Goal: Task Accomplishment & Management: Use online tool/utility

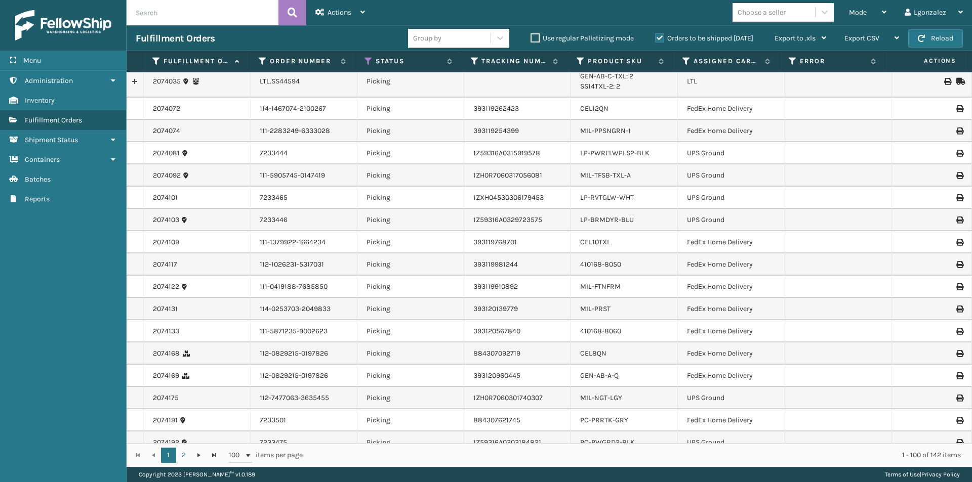
scroll to position [51, 0]
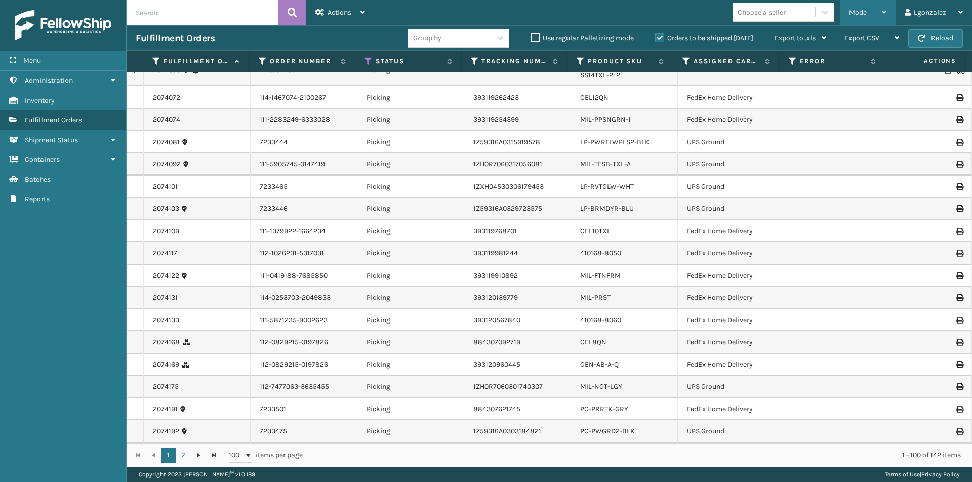
click at [886, 9] on icon at bounding box center [884, 12] width 5 height 7
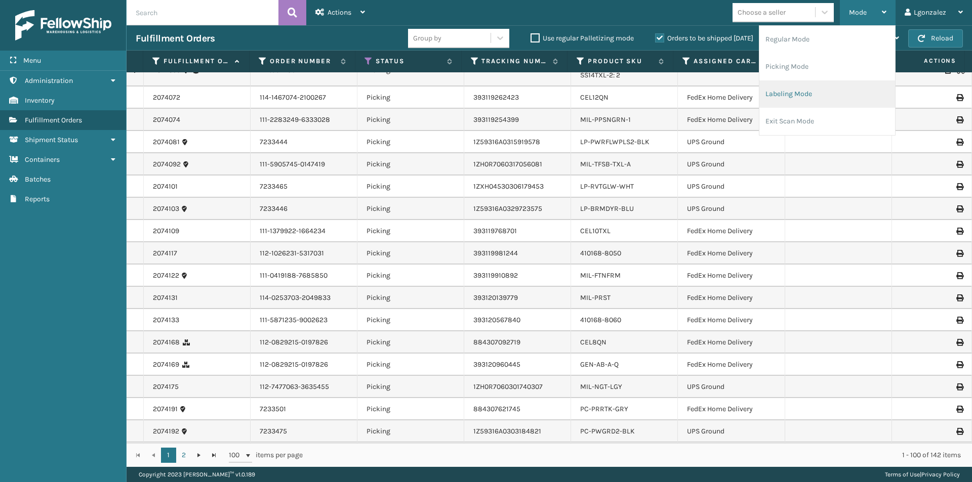
click at [820, 90] on li "Labeling Mode" at bounding box center [827, 93] width 136 height 27
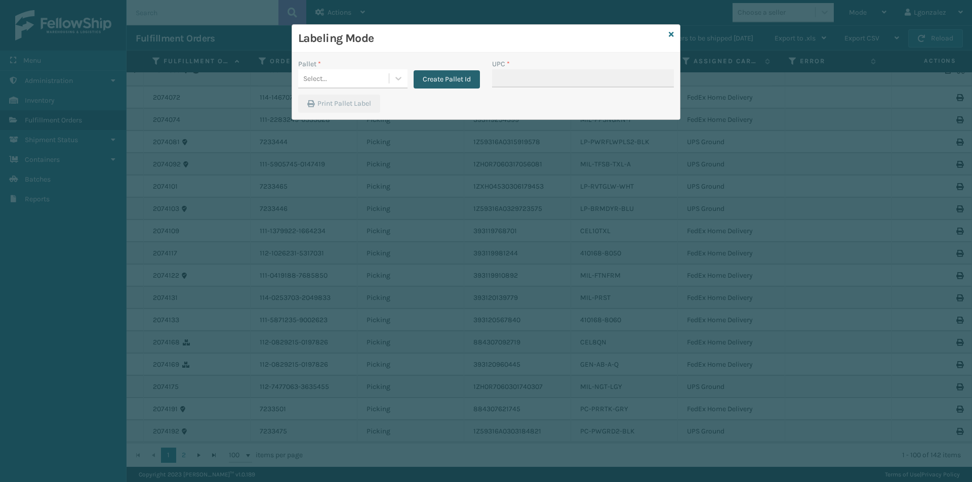
click at [451, 74] on button "Create Pallet Id" at bounding box center [447, 79] width 66 height 18
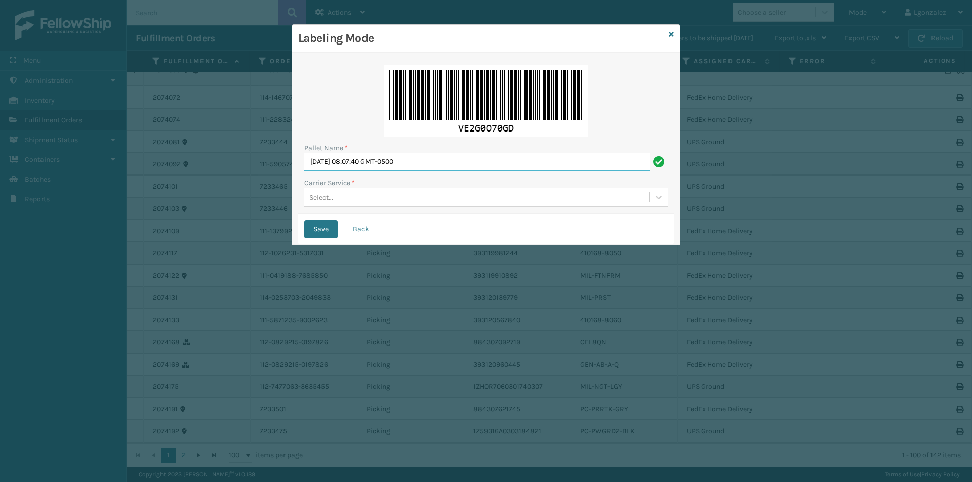
drag, startPoint x: 441, startPoint y: 161, endPoint x: 159, endPoint y: 149, distance: 281.8
click at [159, 149] on div "Labeling Mode Pallet Name * [DATE] 08:07:40 GMT-0500 Carrier Service * Select..…" at bounding box center [486, 241] width 972 height 482
type input "TRINTY AVE"
click at [385, 198] on div "Select..." at bounding box center [476, 197] width 345 height 17
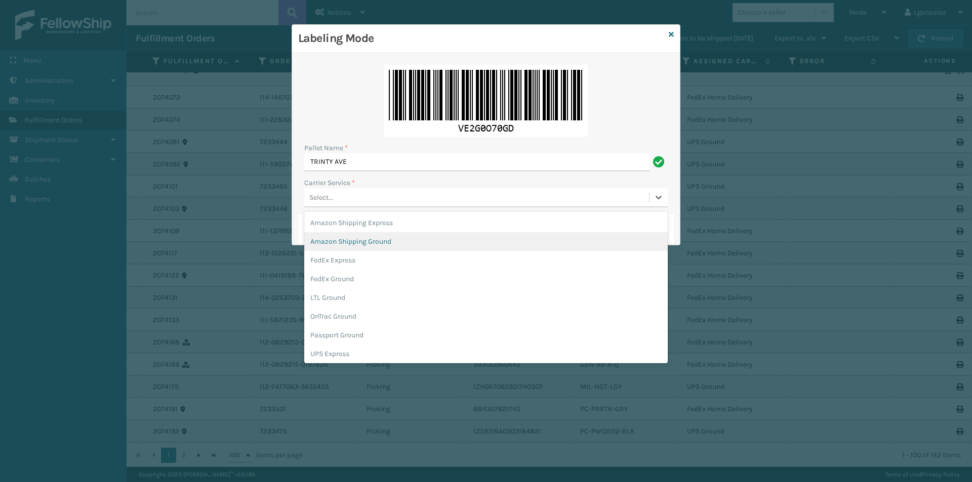
click at [384, 237] on div "Amazon Shipping Ground" at bounding box center [485, 241] width 363 height 19
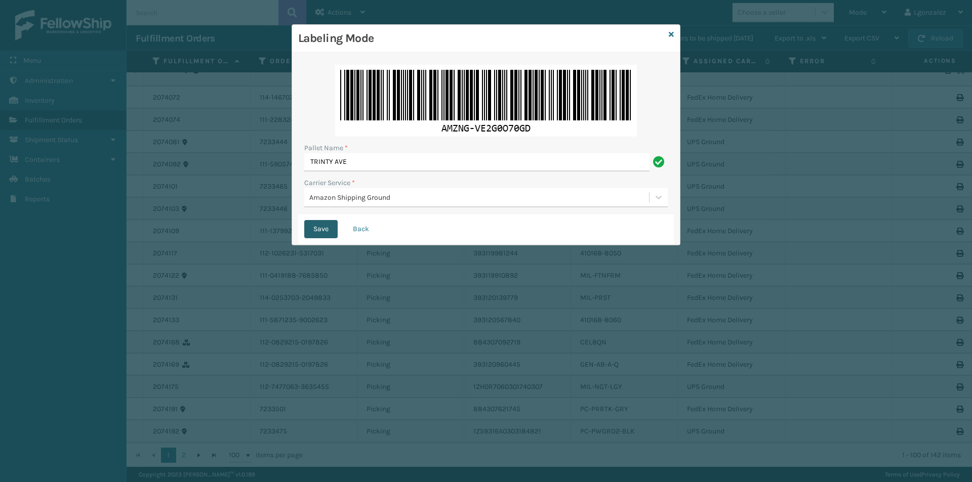
click at [318, 228] on button "Save" at bounding box center [320, 229] width 33 height 18
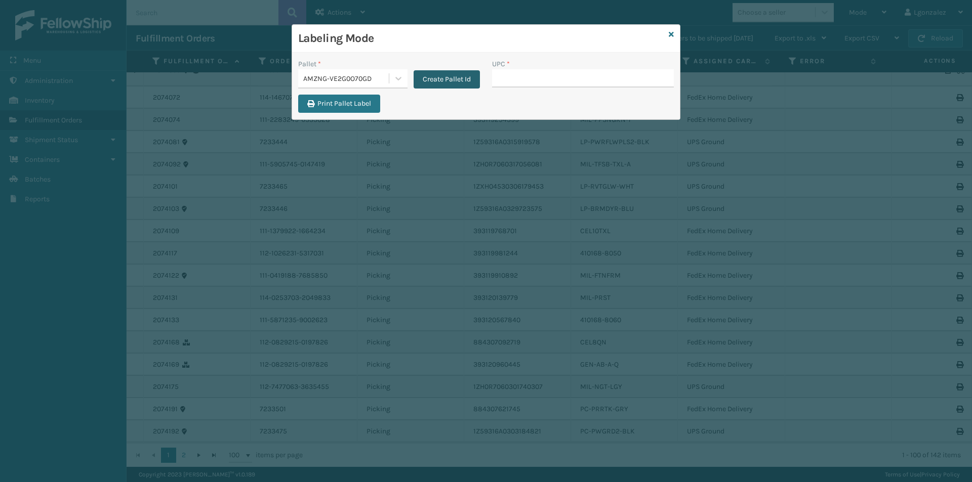
click at [438, 76] on button "Create Pallet Id" at bounding box center [447, 79] width 66 height 18
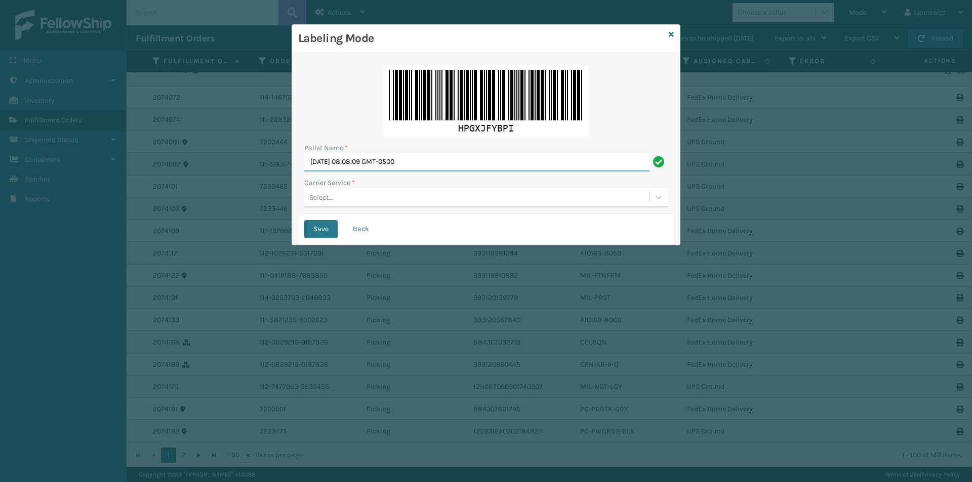
drag, startPoint x: 441, startPoint y: 163, endPoint x: 175, endPoint y: 139, distance: 267.3
click at [175, 139] on div "Labeling Mode Pallet Name * [DATE] 08:08:09 GMT-0500 Carrier Service * Select..…" at bounding box center [486, 241] width 972 height 482
type input "TRINTY AVE"
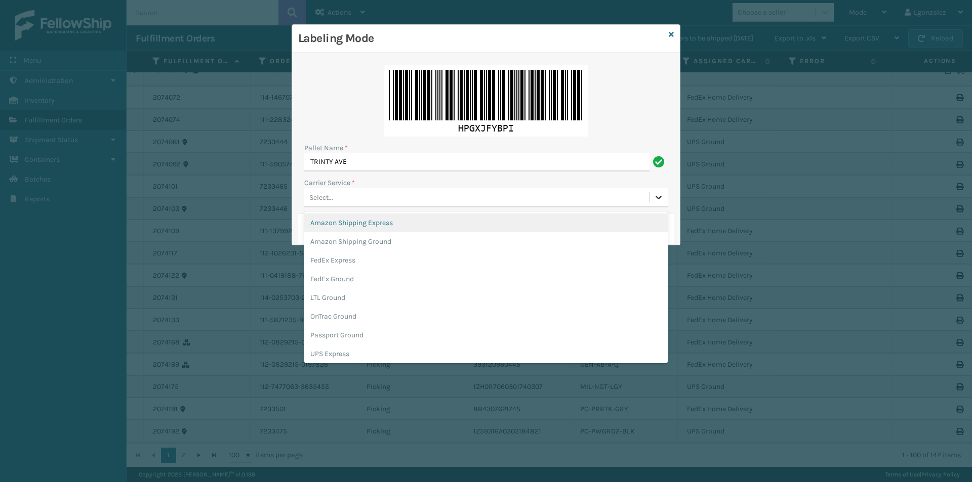
click at [657, 197] on icon at bounding box center [659, 198] width 6 height 4
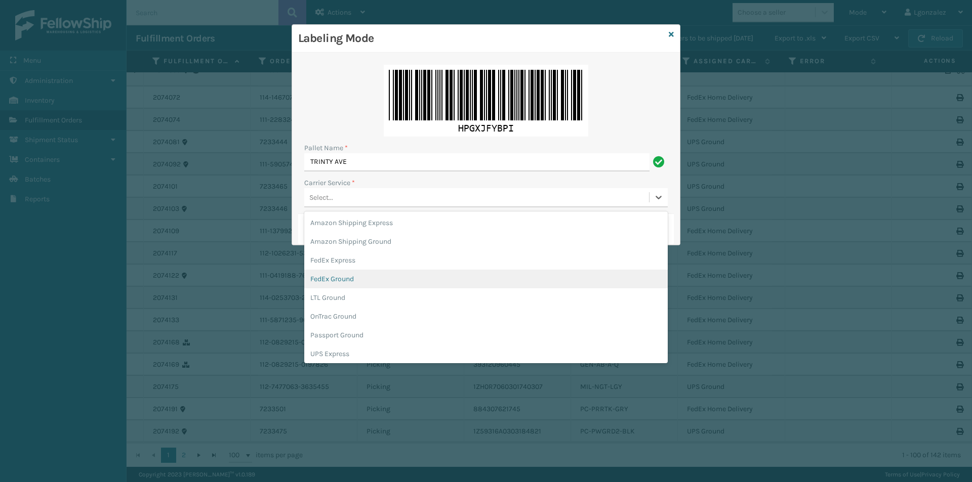
click at [353, 280] on div "FedEx Ground" at bounding box center [485, 279] width 363 height 19
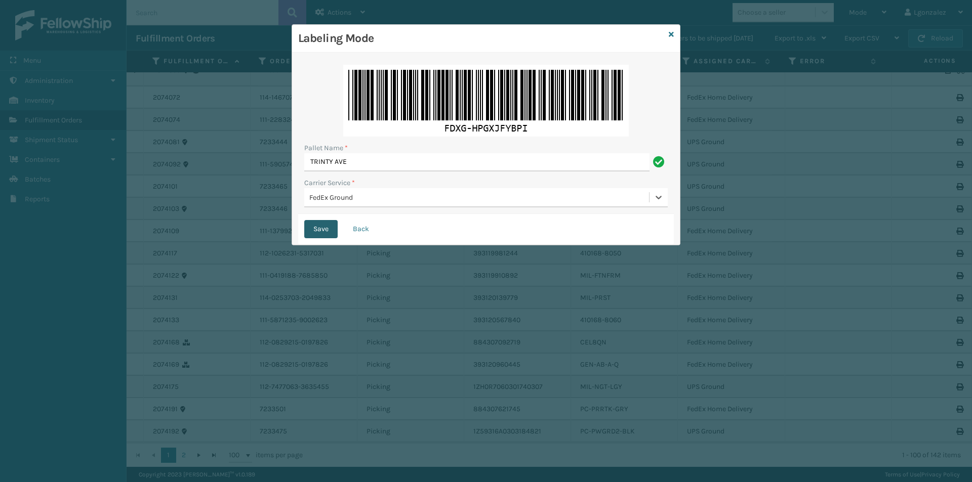
click at [328, 234] on button "Save" at bounding box center [320, 229] width 33 height 18
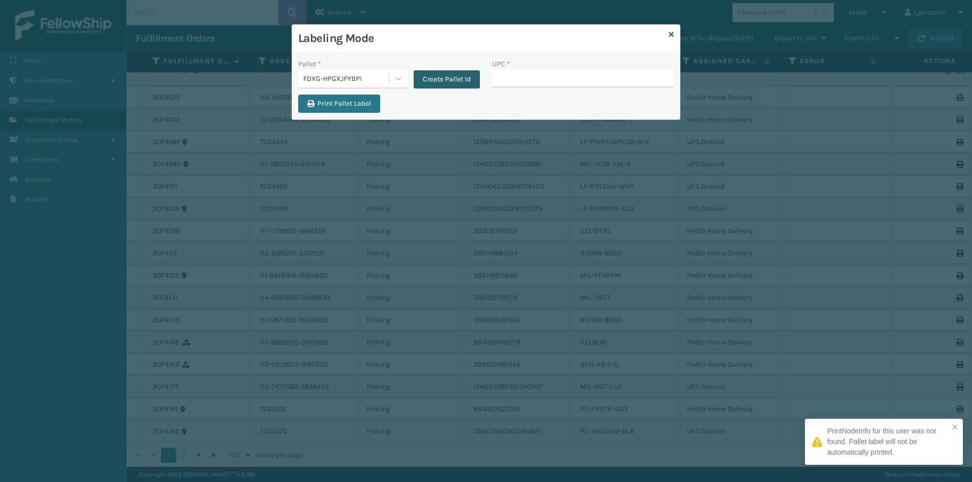
click at [452, 80] on button "Create Pallet Id" at bounding box center [447, 79] width 66 height 18
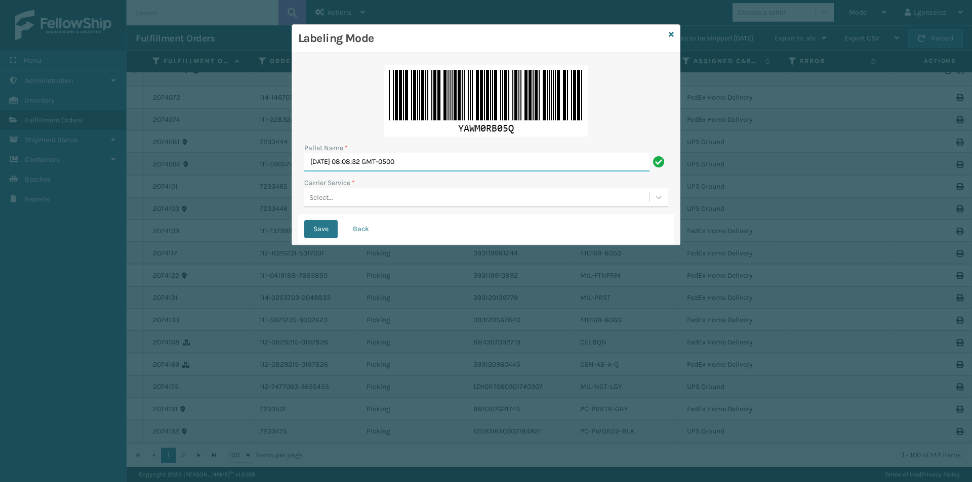
drag, startPoint x: 437, startPoint y: 160, endPoint x: 201, endPoint y: 149, distance: 235.7
click at [215, 144] on div "Labeling Mode Pallet Name * [DATE] 08:08:32 GMT-0500 Carrier Service * Select..…" at bounding box center [486, 241] width 972 height 482
type input "TRINTY AVE"
click at [655, 197] on icon at bounding box center [659, 197] width 10 height 10
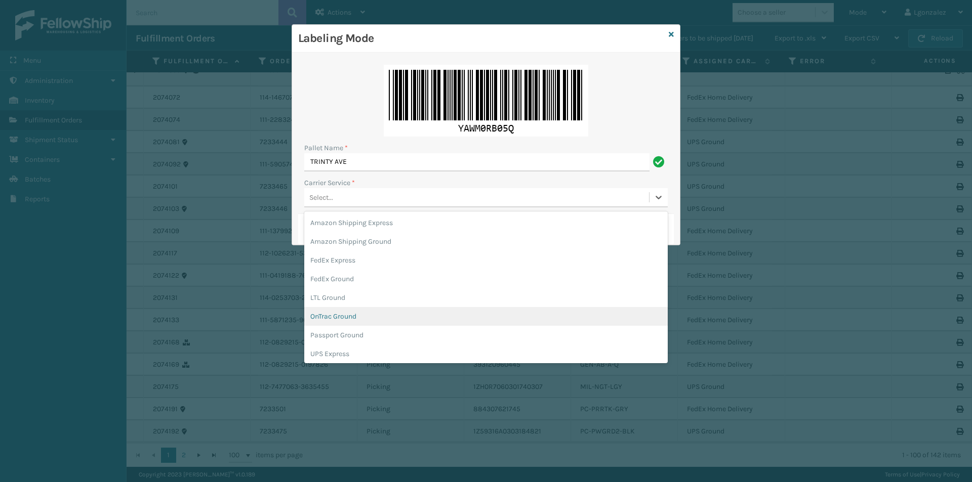
scroll to position [58, 0]
click at [342, 313] on div "UPS Ground" at bounding box center [485, 314] width 363 height 19
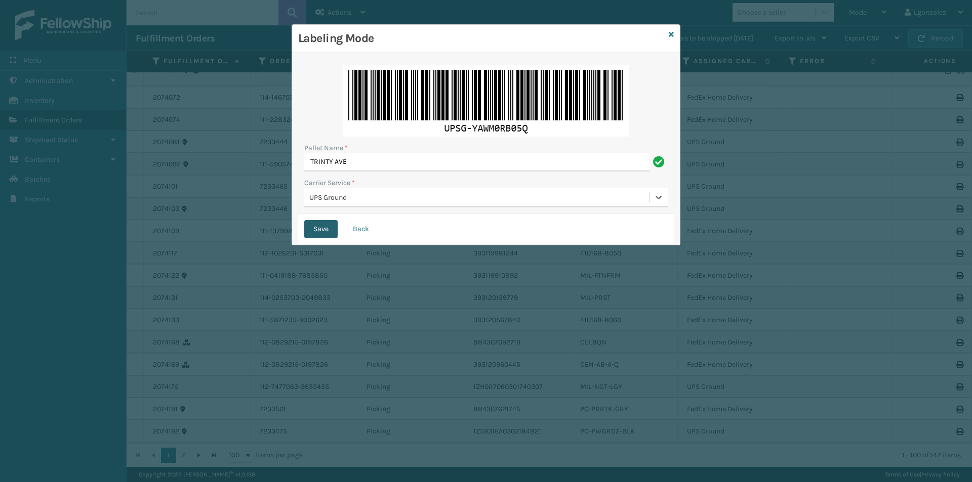
click at [321, 228] on button "Save" at bounding box center [320, 229] width 33 height 18
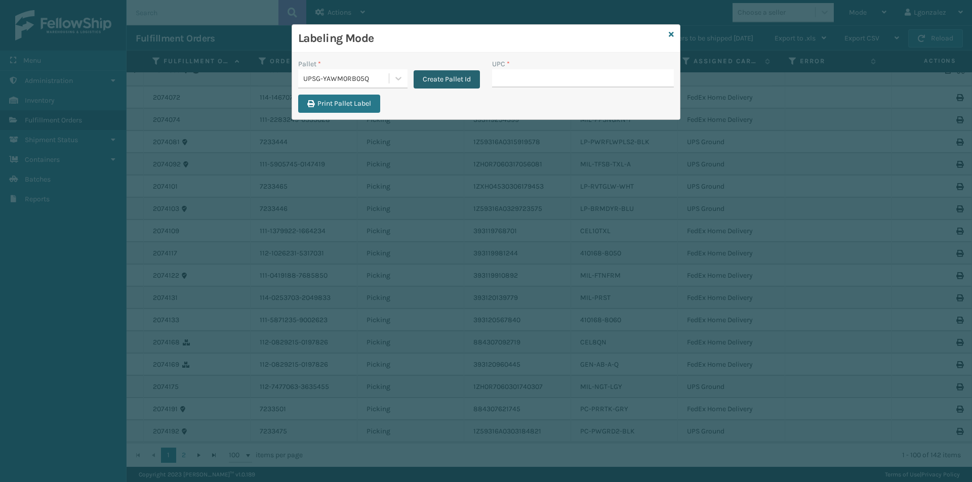
click at [445, 77] on button "Create Pallet Id" at bounding box center [447, 79] width 66 height 18
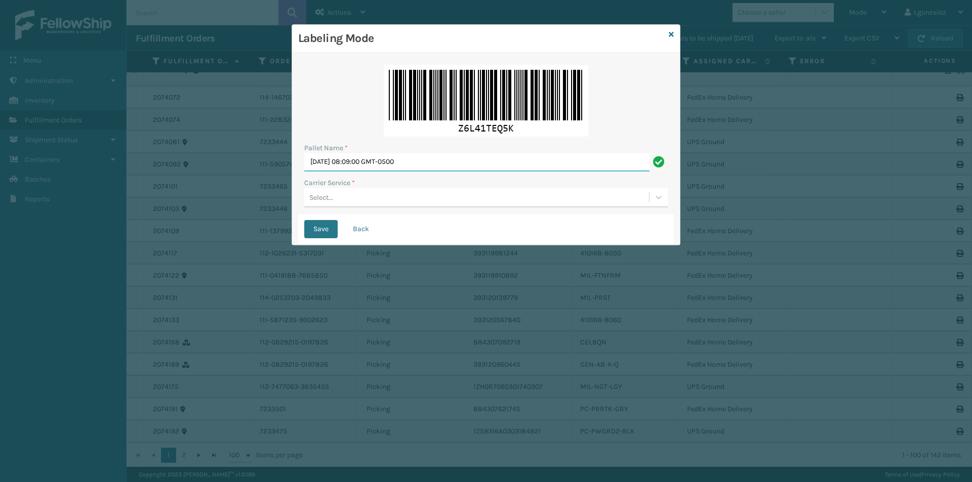
drag, startPoint x: 443, startPoint y: 158, endPoint x: 227, endPoint y: 142, distance: 216.7
click at [227, 142] on div "Labeling Mode Pallet Name * [DATE] 08:09:00 GMT-0500 Carrier Service * Select..…" at bounding box center [486, 241] width 972 height 482
type input "TRINTY AVE"
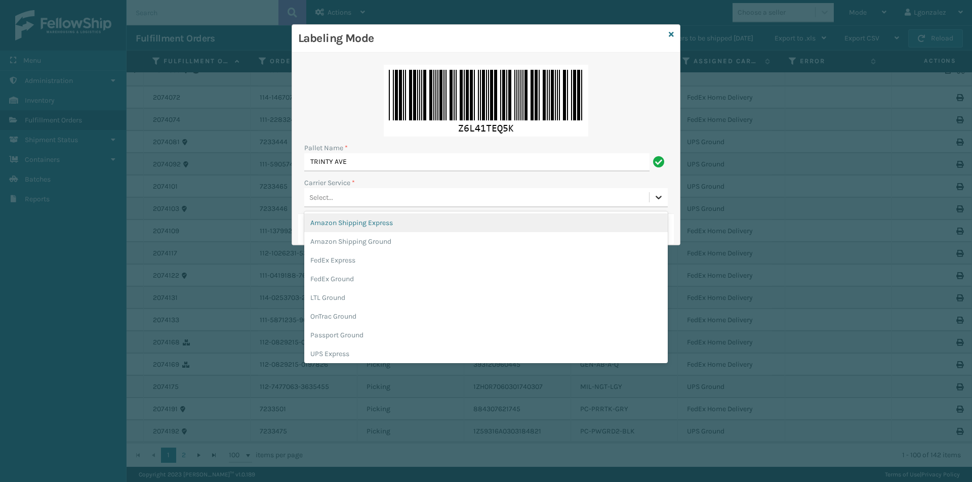
click at [658, 198] on icon at bounding box center [659, 198] width 6 height 4
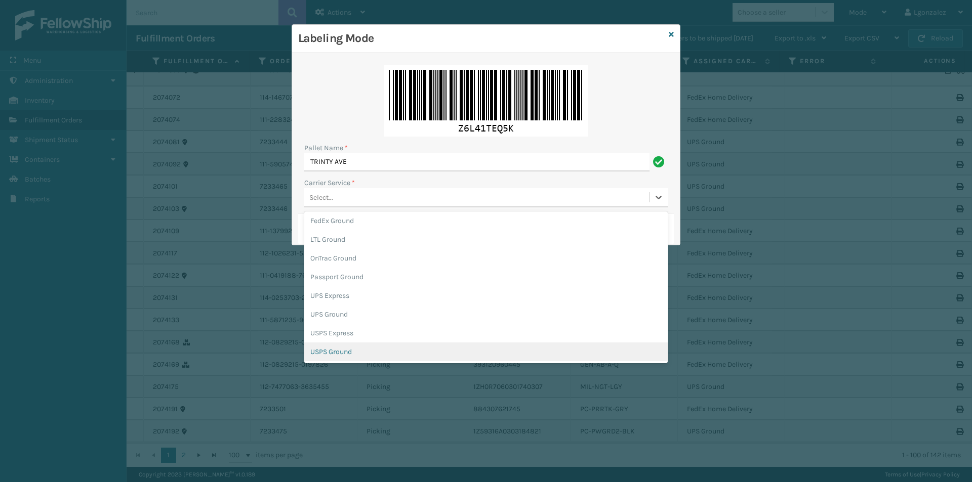
click at [357, 349] on div "USPS Ground" at bounding box center [485, 352] width 363 height 19
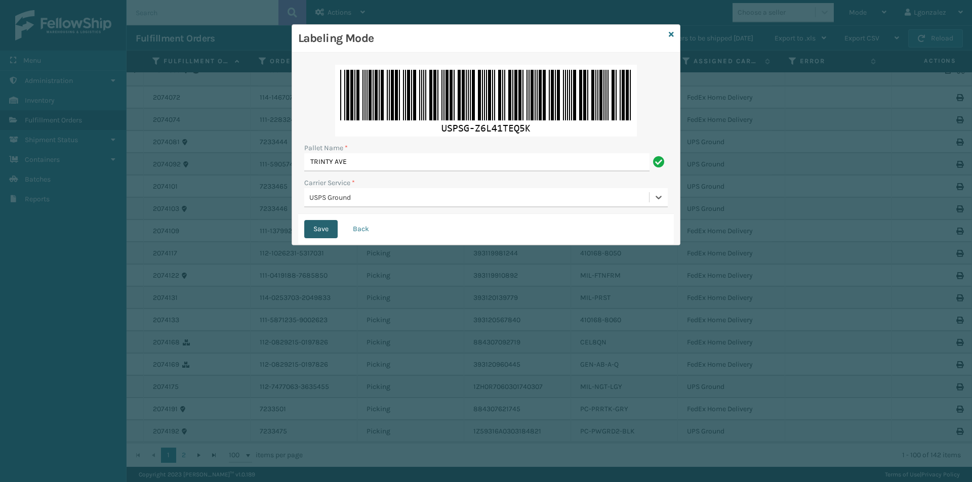
click at [321, 228] on button "Save" at bounding box center [320, 229] width 33 height 18
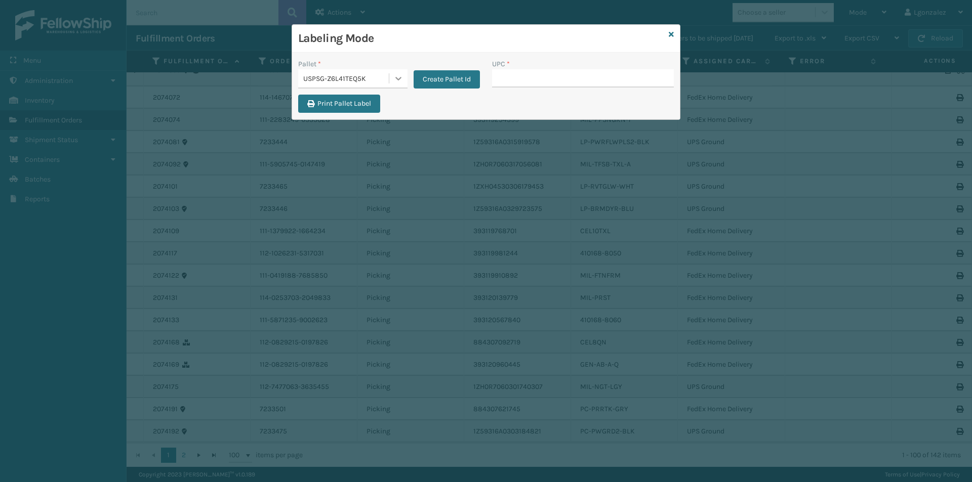
click at [395, 75] on icon at bounding box center [398, 78] width 10 height 10
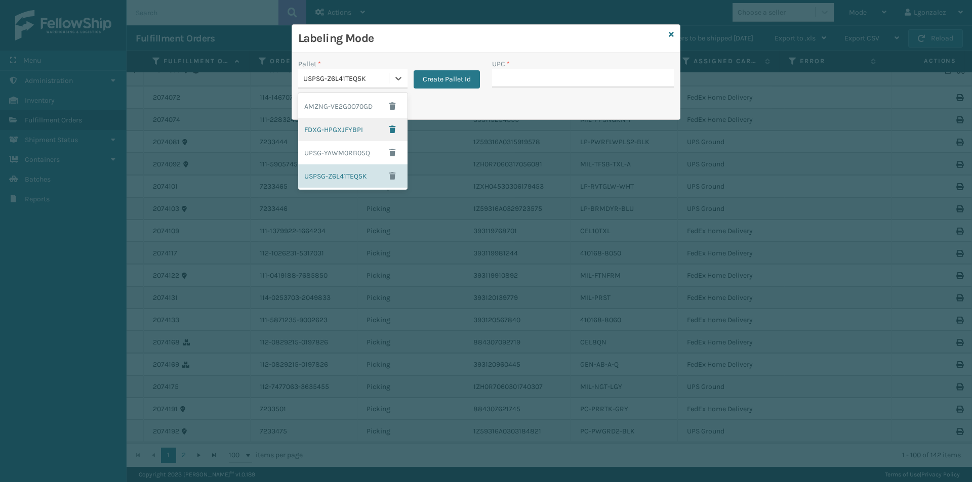
click at [346, 127] on div "FDXG-HPGXJFYBPI" at bounding box center [352, 129] width 109 height 23
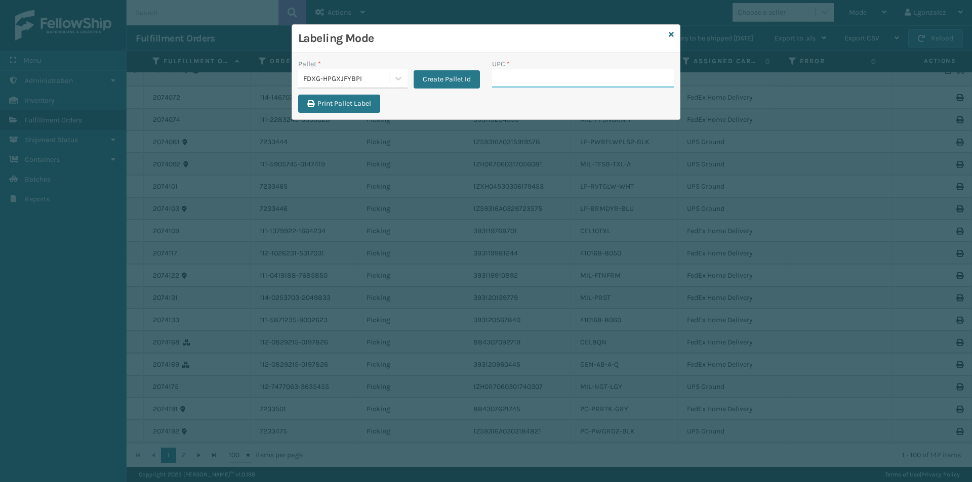
click at [526, 76] on input "UPC *" at bounding box center [583, 78] width 182 height 18
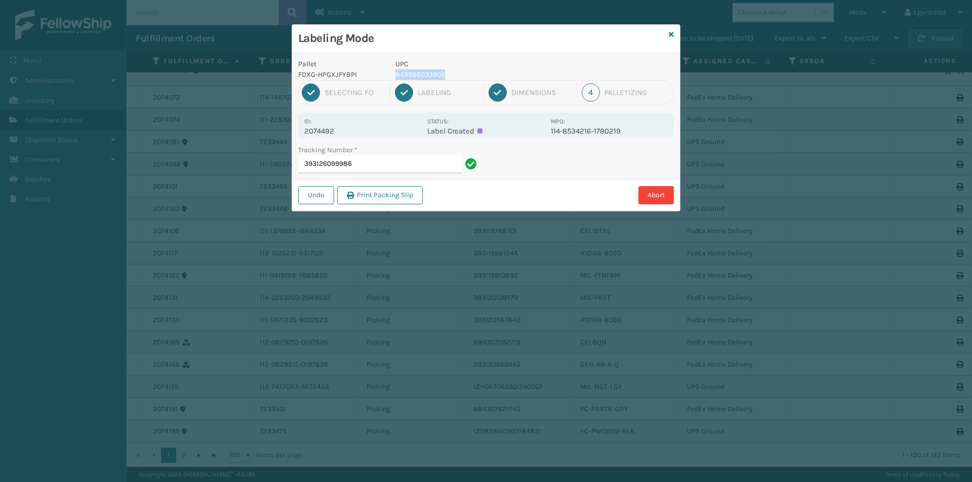
drag, startPoint x: 395, startPoint y: 72, endPoint x: 448, endPoint y: 75, distance: 53.2
click at [448, 75] on p "849986033905" at bounding box center [469, 74] width 149 height 11
copy p "849986033905"
drag, startPoint x: 384, startPoint y: 166, endPoint x: 390, endPoint y: 163, distance: 6.8
click at [384, 166] on input "393126099986" at bounding box center [380, 164] width 164 height 18
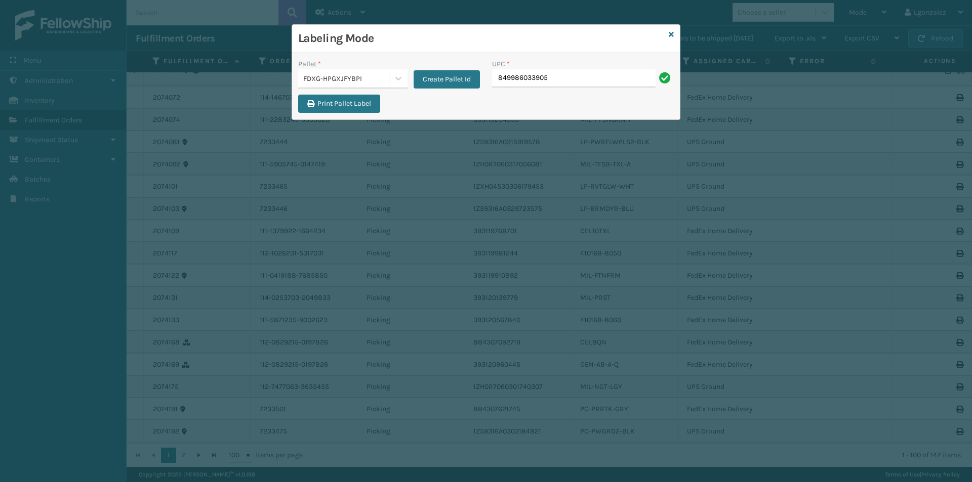
type input "849986033905"
click at [673, 34] on icon at bounding box center [671, 34] width 5 height 7
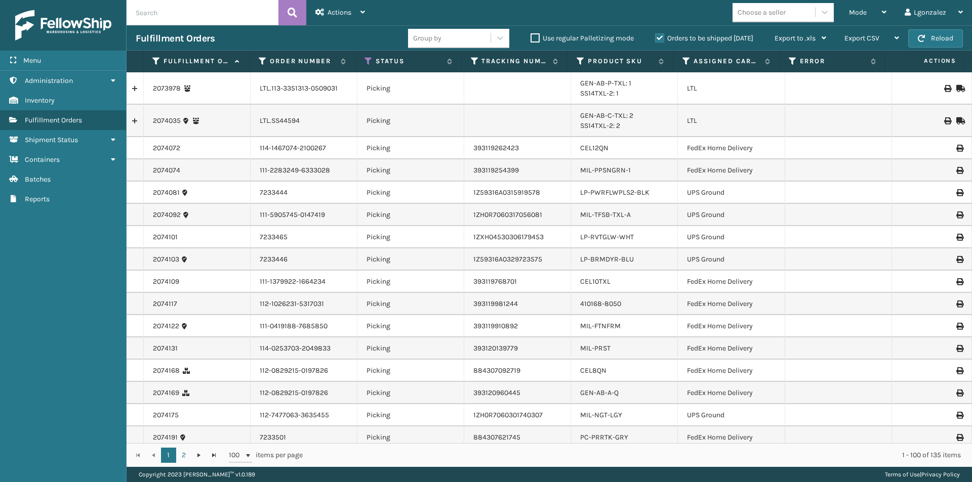
click at [198, 14] on input "text" at bounding box center [203, 12] width 152 height 25
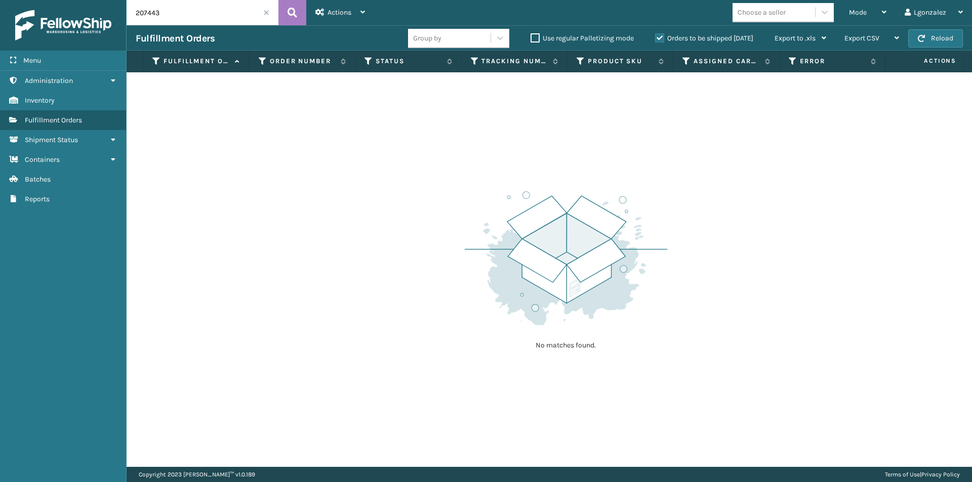
click at [663, 37] on label "Orders to be shipped [DATE]" at bounding box center [704, 38] width 98 height 9
click at [656, 37] on input "Orders to be shipped [DATE]" at bounding box center [655, 35] width 1 height 7
click at [177, 18] on input "207443" at bounding box center [203, 12] width 152 height 25
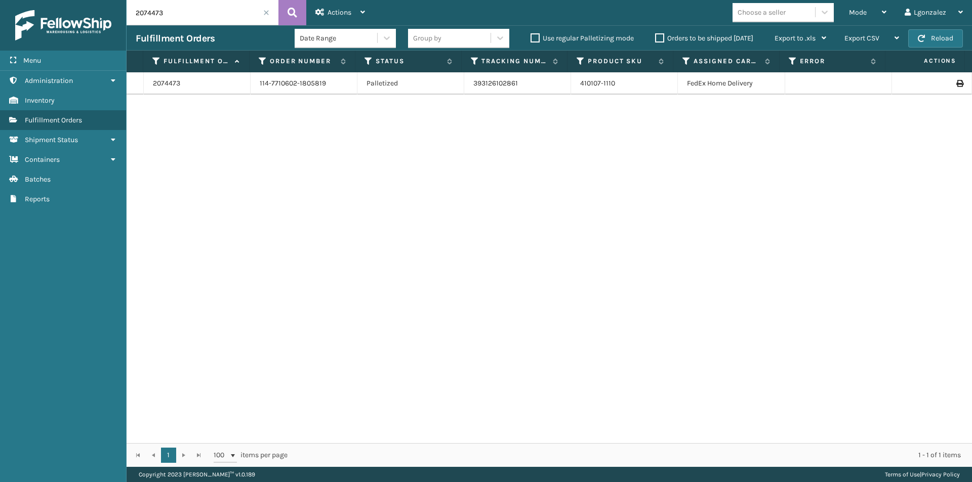
click at [956, 80] on icon at bounding box center [959, 83] width 6 height 7
click at [956, 83] on icon at bounding box center [959, 83] width 6 height 7
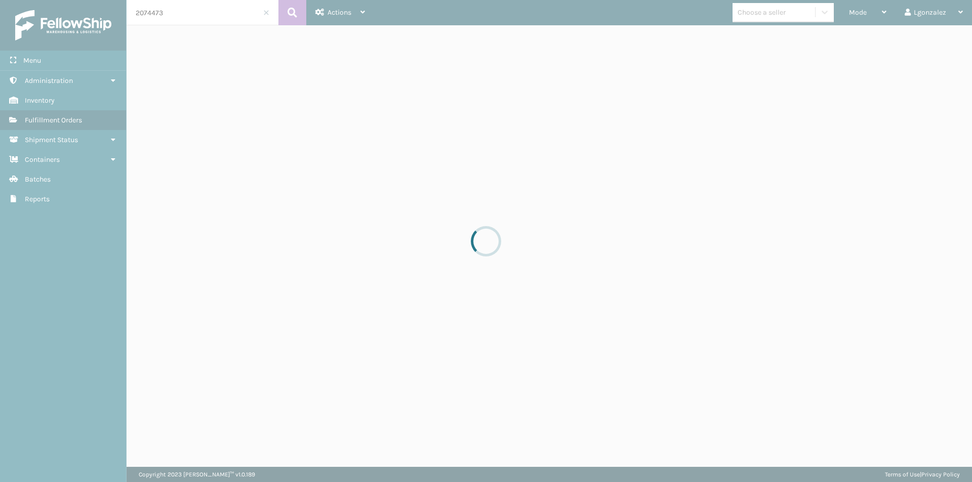
click at [952, 83] on div at bounding box center [486, 241] width 972 height 482
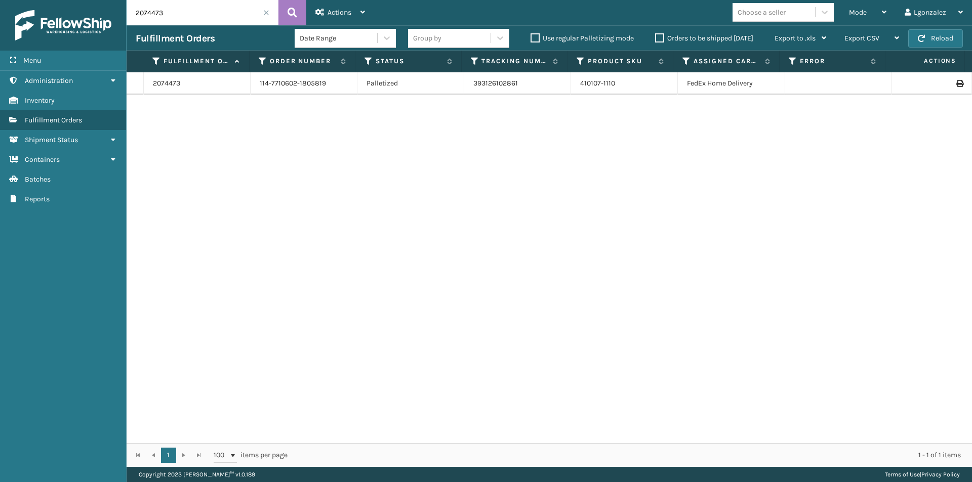
click at [956, 82] on icon at bounding box center [959, 83] width 6 height 7
click at [956, 84] on icon at bounding box center [959, 83] width 6 height 7
click at [210, 10] on input "2074473" at bounding box center [203, 12] width 152 height 25
type input "2"
click at [658, 36] on label "Orders to be shipped [DATE]" at bounding box center [704, 38] width 98 height 9
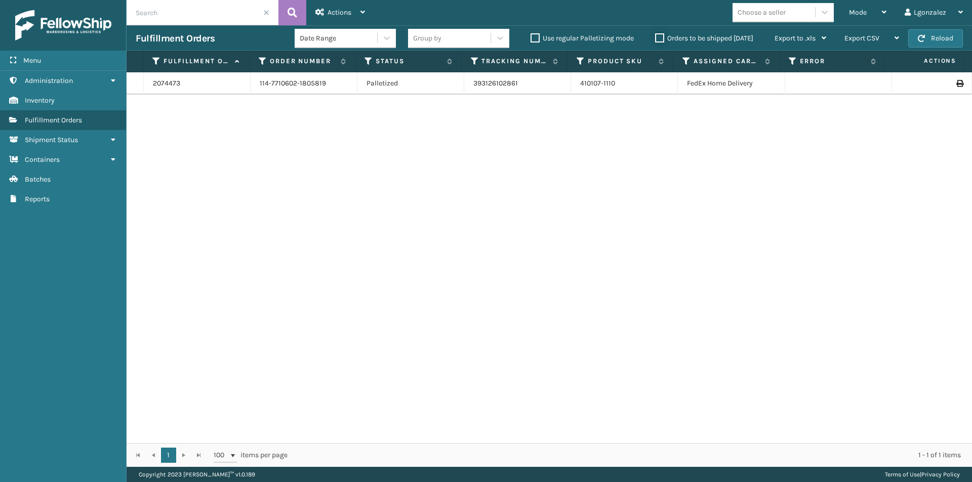
click at [656, 36] on input "Orders to be shipped [DATE]" at bounding box center [655, 35] width 1 height 7
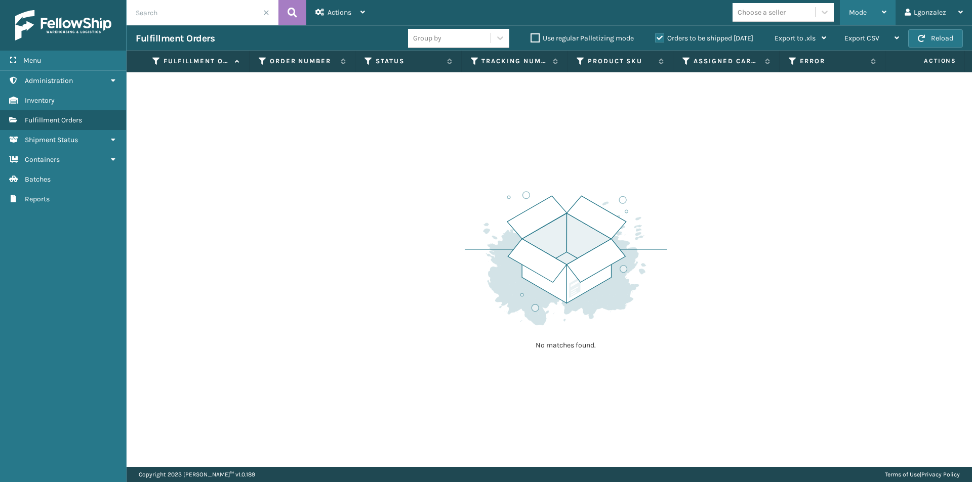
click at [886, 10] on icon at bounding box center [884, 12] width 5 height 7
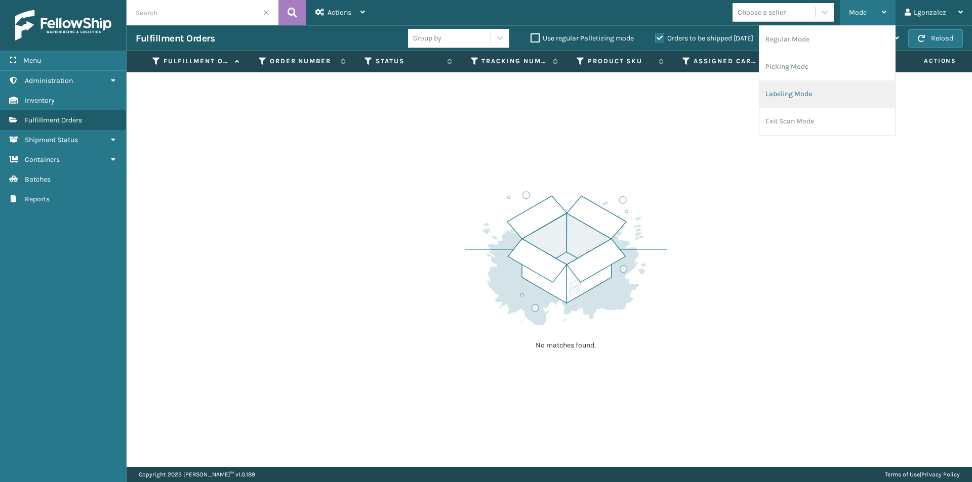
click at [809, 96] on li "Labeling Mode" at bounding box center [827, 93] width 136 height 27
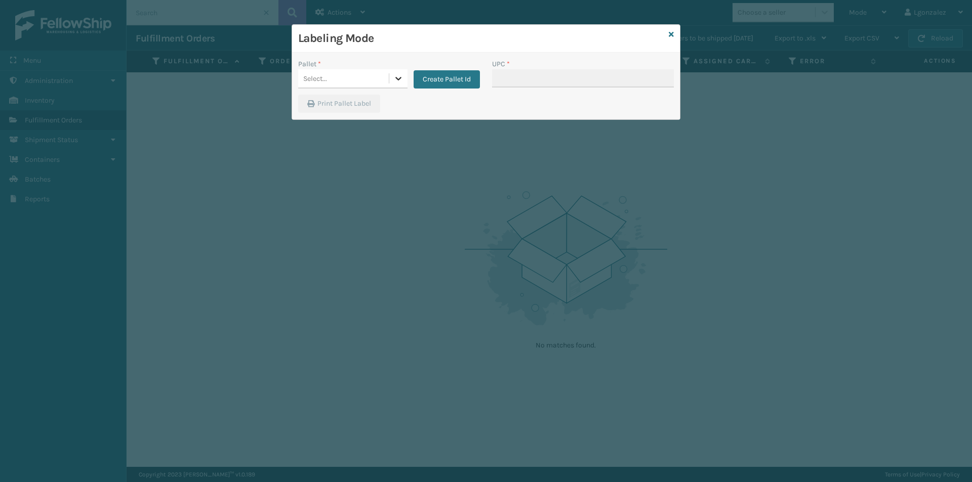
click at [395, 80] on icon at bounding box center [398, 78] width 10 height 10
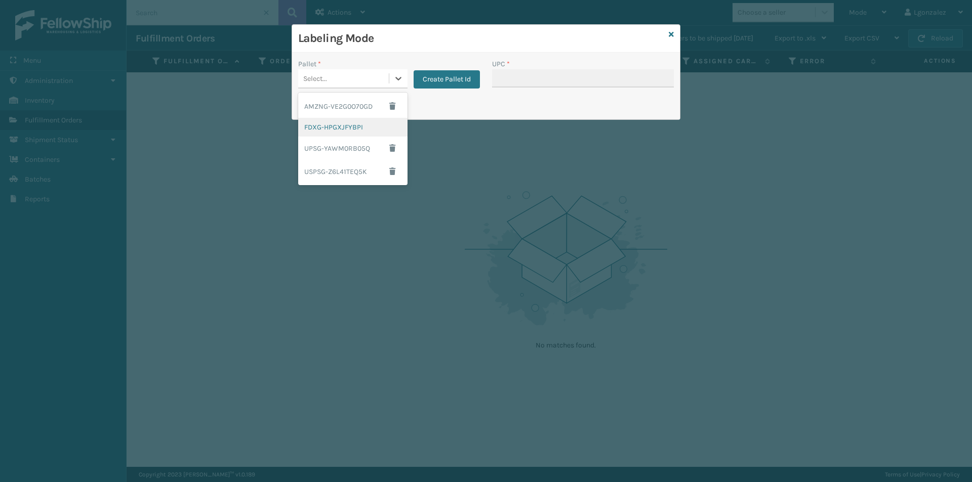
click at [340, 129] on div "FDXG-HPGXJFYBPI" at bounding box center [352, 127] width 109 height 19
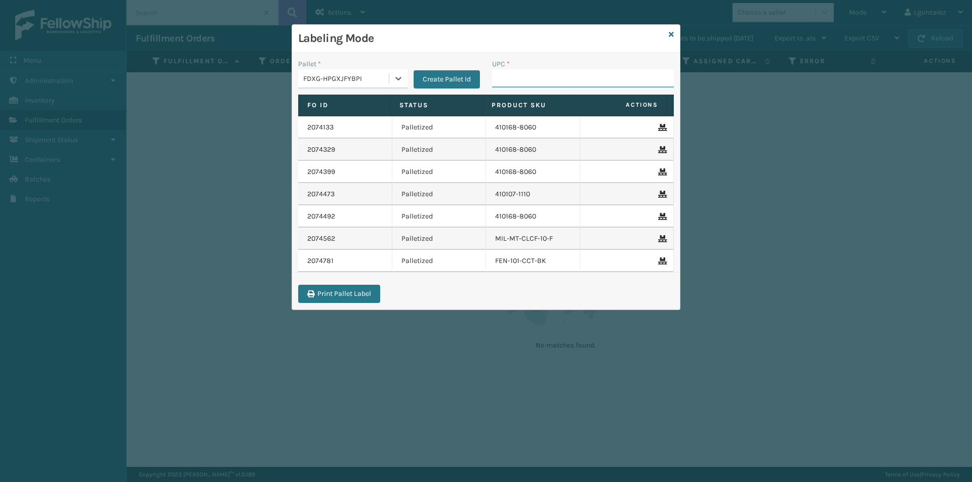
click at [535, 75] on input "UPC *" at bounding box center [583, 78] width 182 height 18
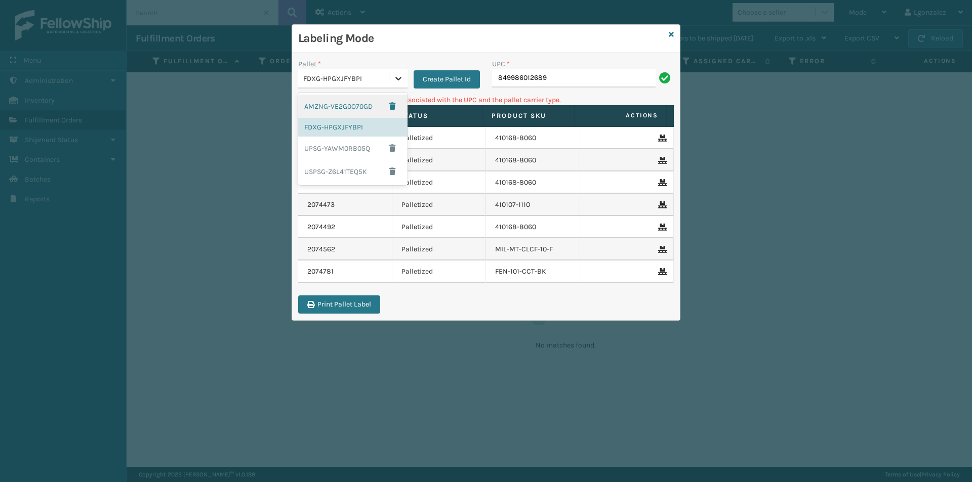
click at [397, 79] on icon at bounding box center [398, 78] width 10 height 10
click at [348, 148] on div "UPSG-YAWM0RB05Q" at bounding box center [352, 148] width 109 height 23
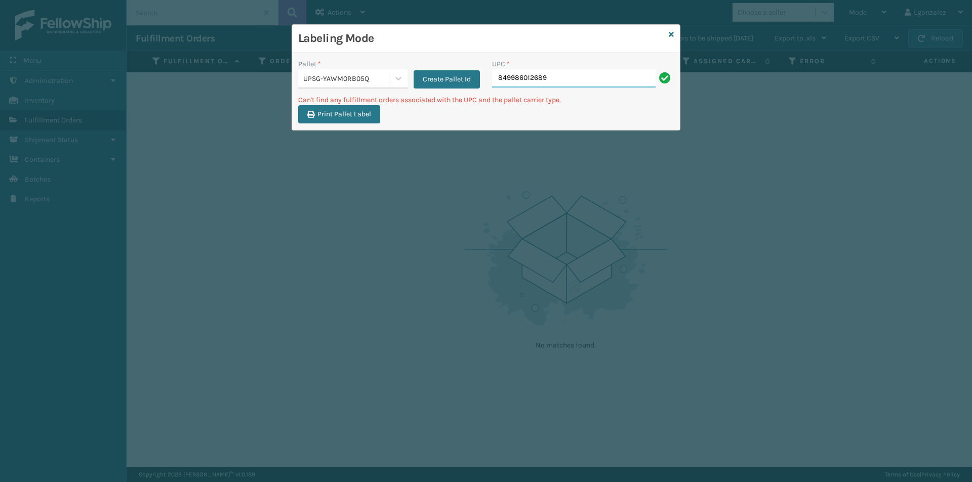
click at [576, 78] on input "849986012689" at bounding box center [574, 78] width 164 height 18
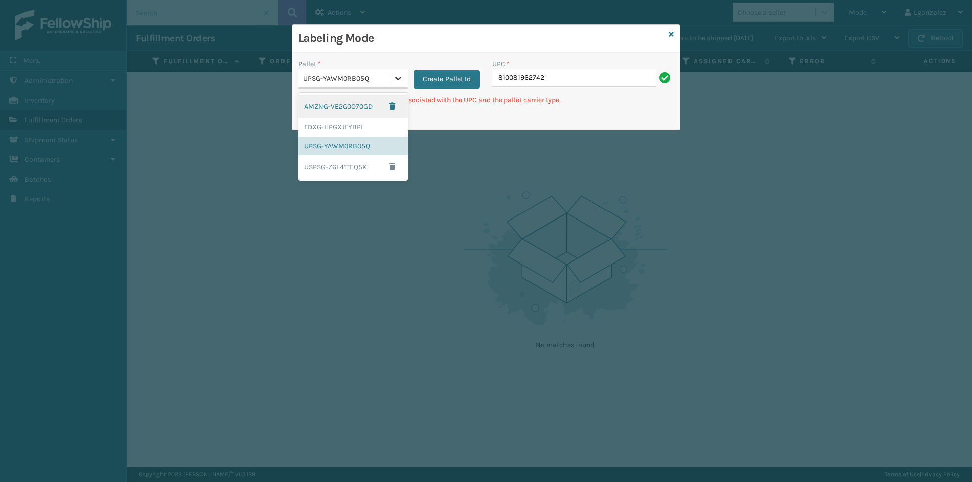
click at [396, 80] on icon at bounding box center [398, 78] width 10 height 10
click at [334, 129] on div "FDXG-HPGXJFYBPI" at bounding box center [352, 127] width 109 height 19
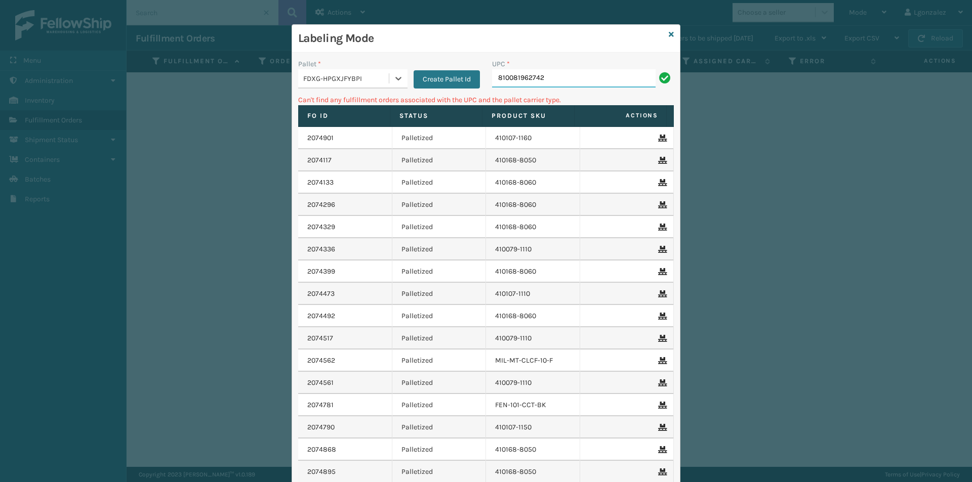
click at [566, 82] on input "810081962742" at bounding box center [574, 78] width 164 height 18
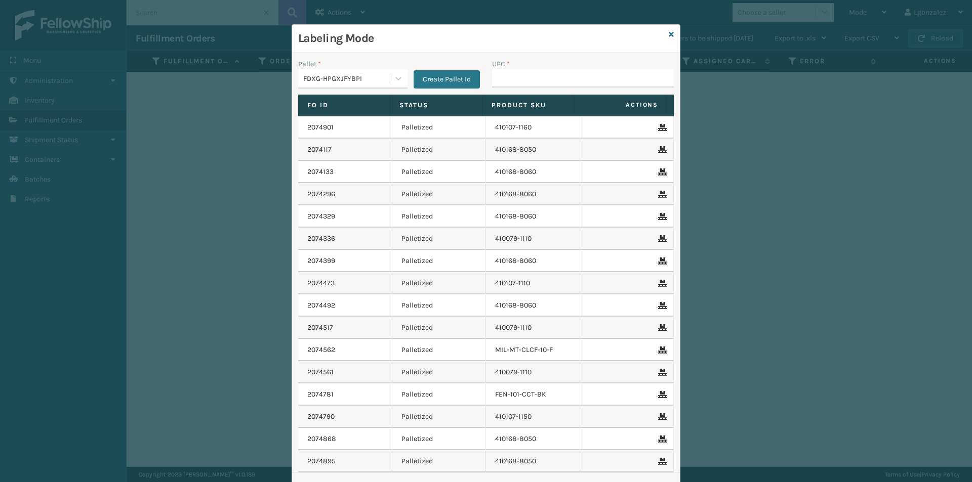
type input "g"
type input "GEN-AB-A-Q"
type input "GEN-AB-E-Q"
type input "850040381429"
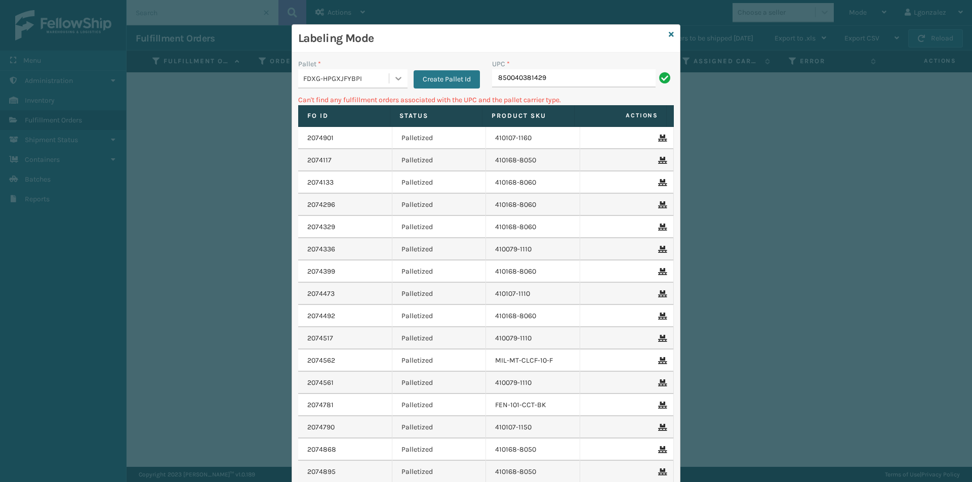
click at [398, 84] on div at bounding box center [398, 78] width 18 height 18
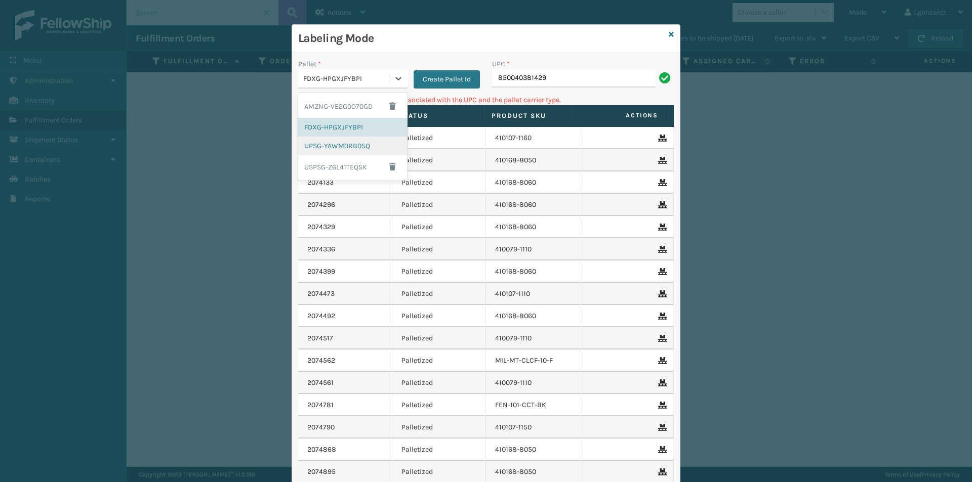
click at [342, 145] on div "UPSG-YAWM0RB05Q" at bounding box center [352, 146] width 109 height 19
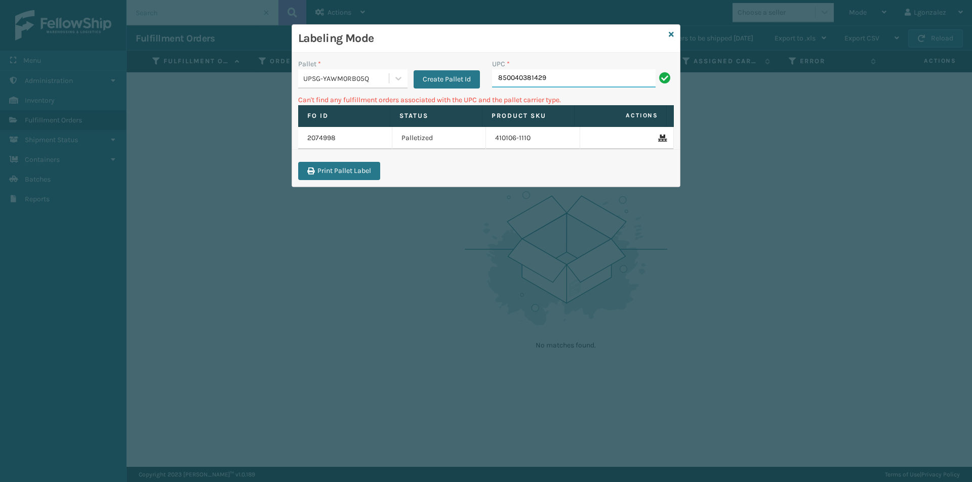
click at [578, 79] on input "850040381429" at bounding box center [574, 78] width 164 height 18
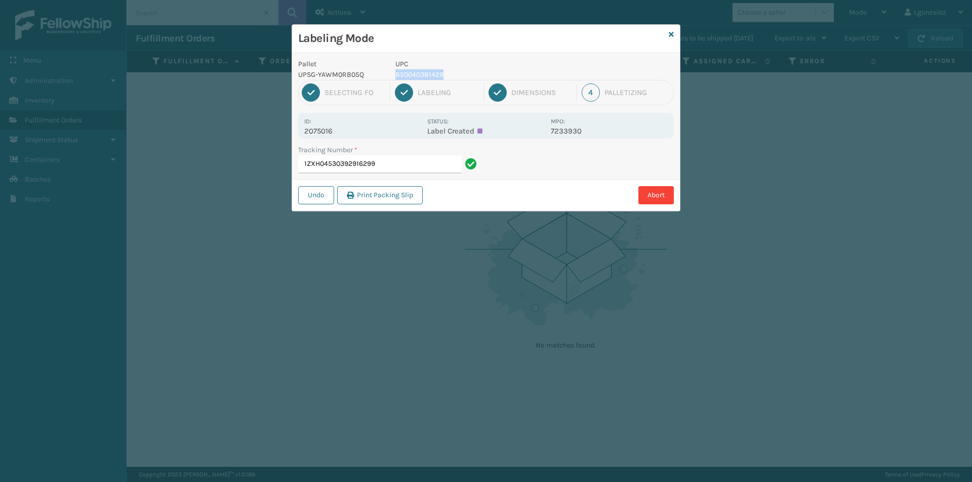
drag, startPoint x: 396, startPoint y: 73, endPoint x: 450, endPoint y: 76, distance: 54.3
click at [450, 76] on p "850040381429" at bounding box center [469, 74] width 149 height 11
copy p "850040381429"
click at [407, 164] on input "1ZXH04530392916299" at bounding box center [380, 164] width 164 height 18
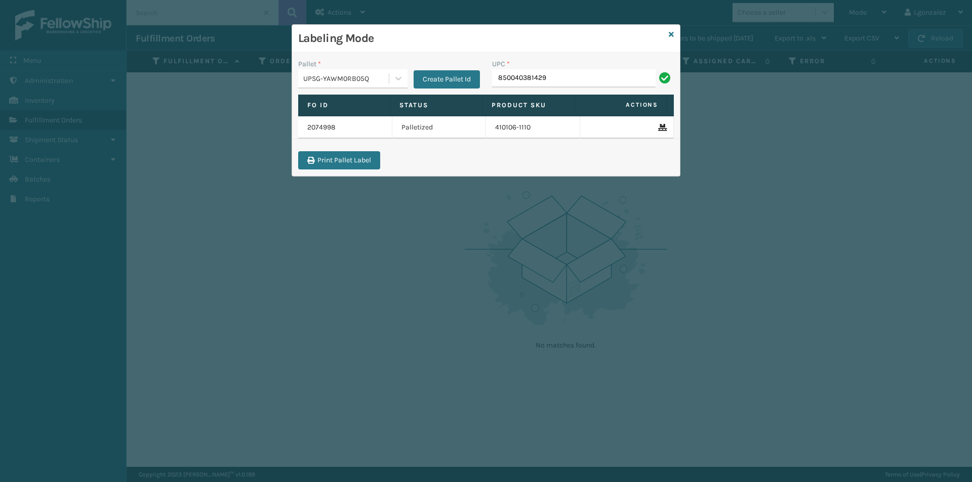
type input "850040381429"
click at [397, 80] on icon at bounding box center [398, 78] width 10 height 10
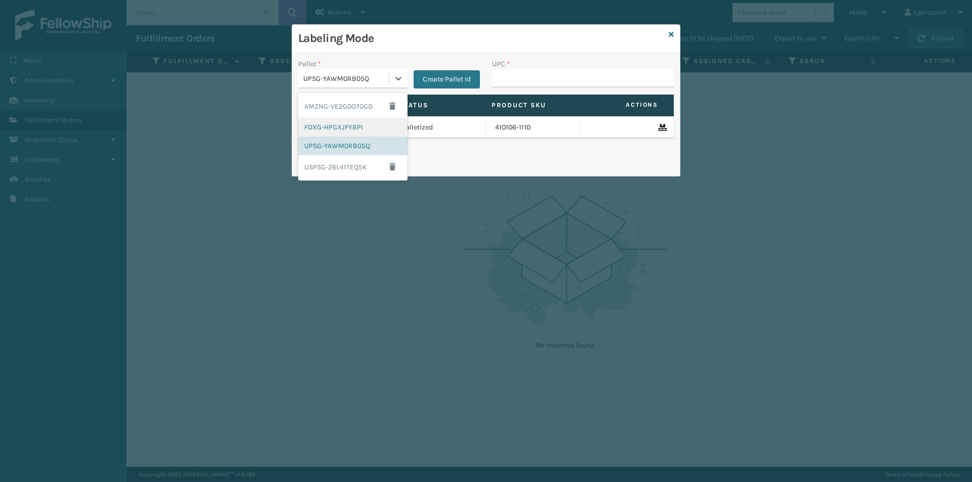
click at [339, 124] on div "FDXG-HPGXJFYBPI" at bounding box center [352, 127] width 109 height 19
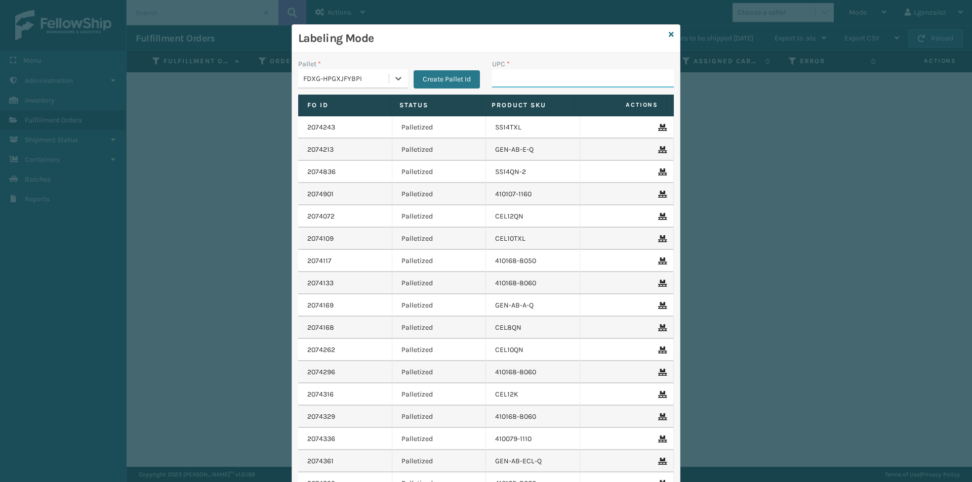
click at [541, 76] on input "UPC *" at bounding box center [583, 78] width 182 height 18
click at [486, 229] on td "CEL10TXL" at bounding box center [533, 239] width 94 height 22
click at [395, 80] on icon at bounding box center [398, 78] width 10 height 10
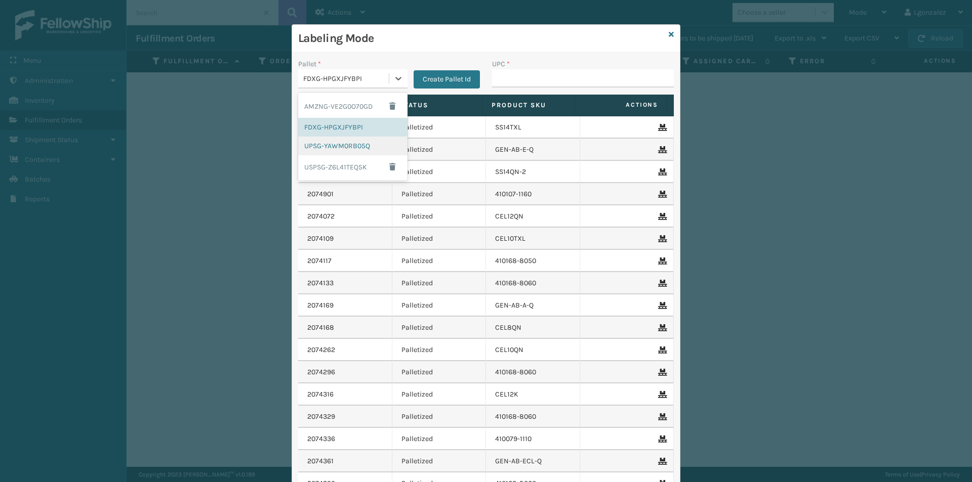
click at [343, 146] on div "UPSG-YAWM0RB05Q" at bounding box center [352, 146] width 109 height 19
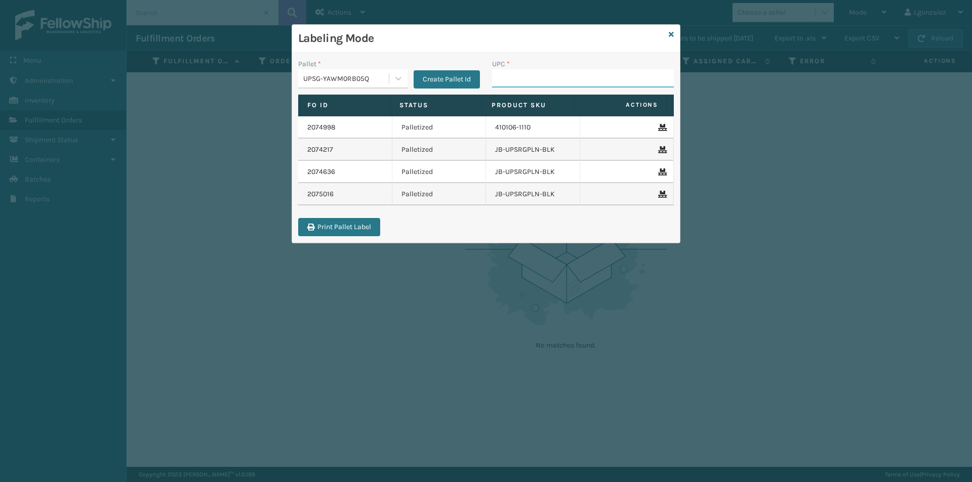
click at [503, 81] on input "UPC *" at bounding box center [583, 78] width 182 height 18
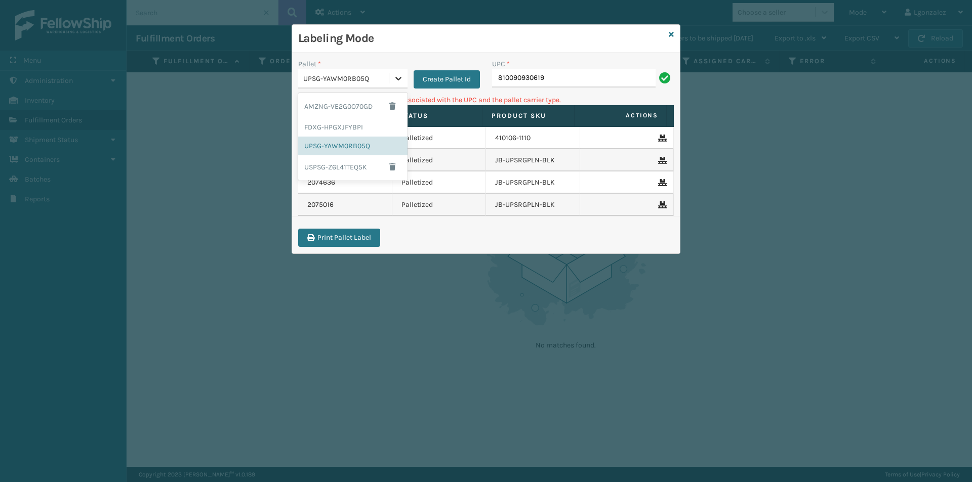
click at [399, 83] on icon at bounding box center [398, 78] width 10 height 10
click at [366, 104] on div "AMZNG-VE2G0O70GD" at bounding box center [352, 106] width 109 height 23
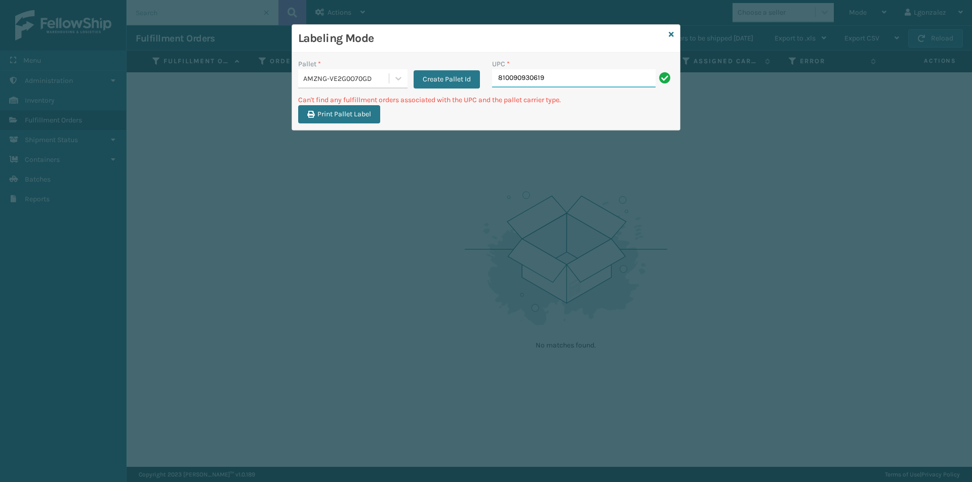
click at [559, 82] on input "810090930619" at bounding box center [574, 78] width 164 height 18
click at [402, 80] on icon at bounding box center [398, 78] width 10 height 10
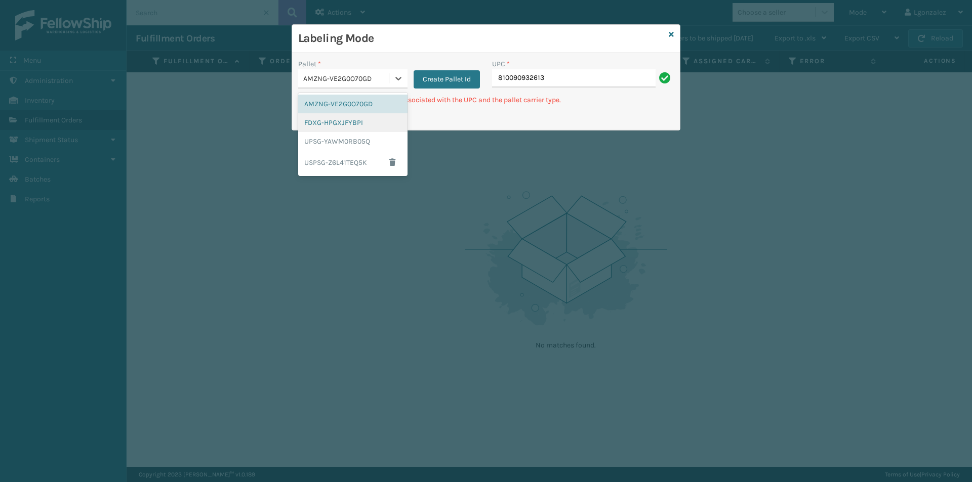
click at [339, 119] on div "FDXG-HPGXJFYBPI" at bounding box center [352, 122] width 109 height 19
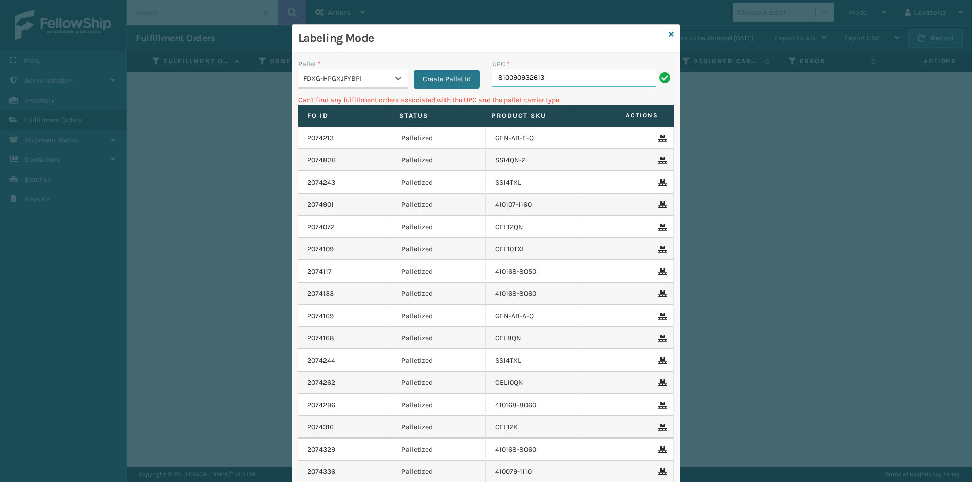
click at [583, 77] on input "810090932613" at bounding box center [574, 78] width 164 height 18
click at [394, 82] on icon at bounding box center [398, 78] width 10 height 10
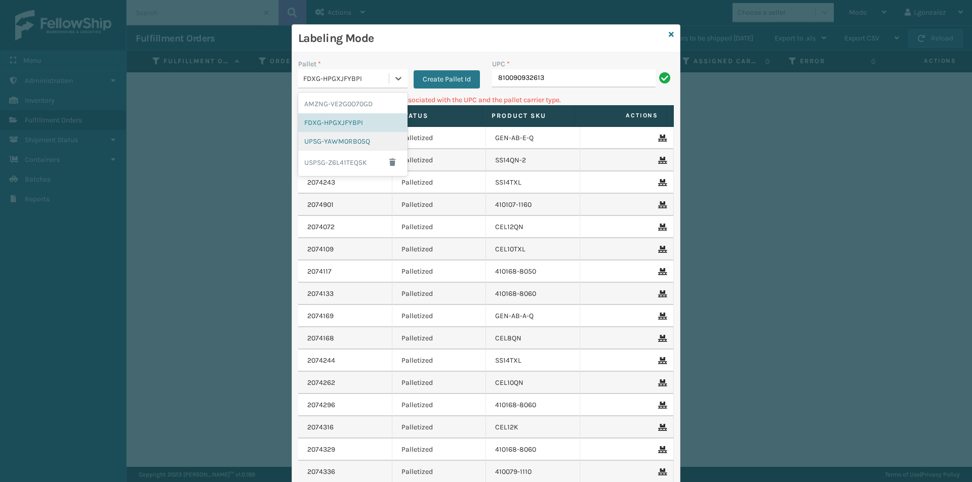
click at [344, 141] on div "UPSG-YAWM0RB05Q" at bounding box center [352, 141] width 109 height 19
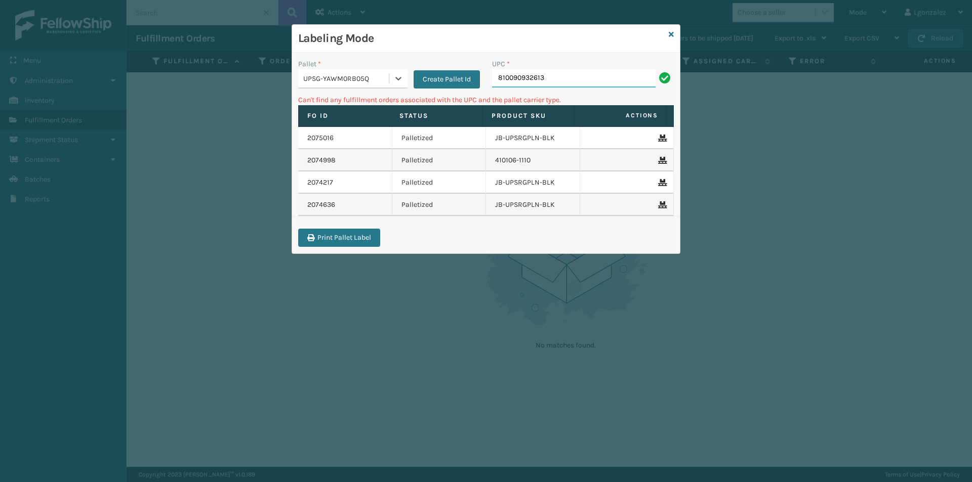
click at [577, 78] on input "810090932613" at bounding box center [574, 78] width 164 height 18
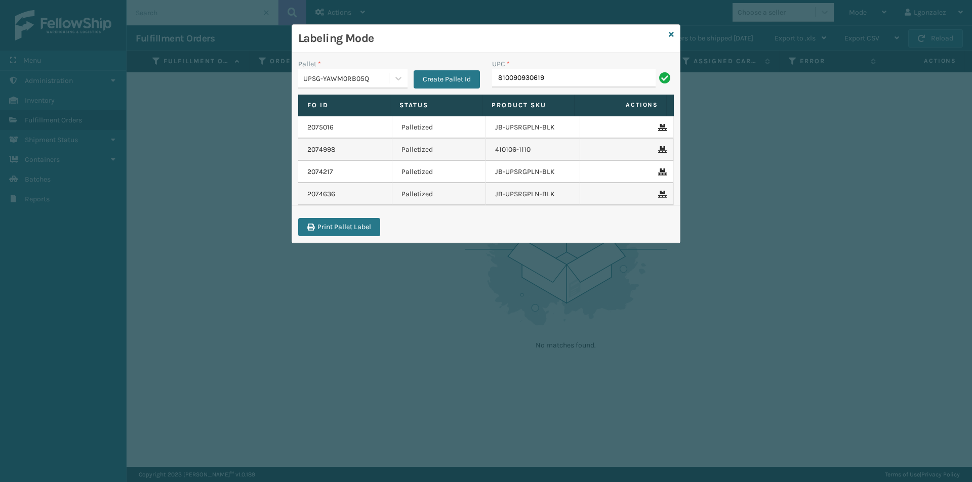
type input "810090930619"
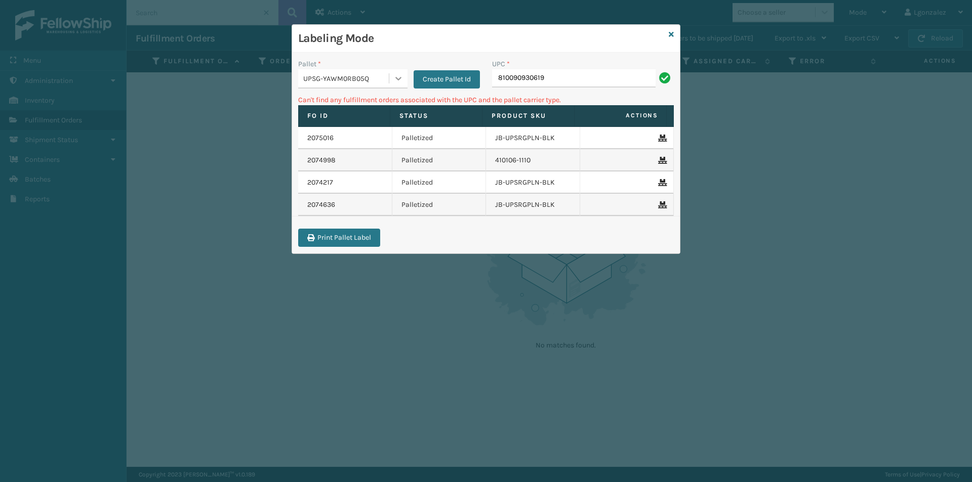
click at [396, 76] on icon at bounding box center [398, 78] width 10 height 10
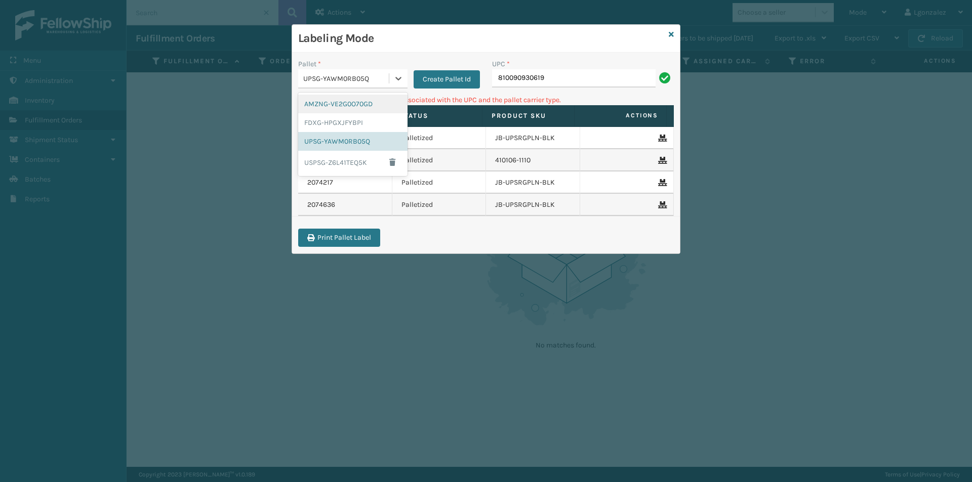
click at [342, 101] on div "AMZNG-VE2G0O70GD" at bounding box center [352, 104] width 109 height 19
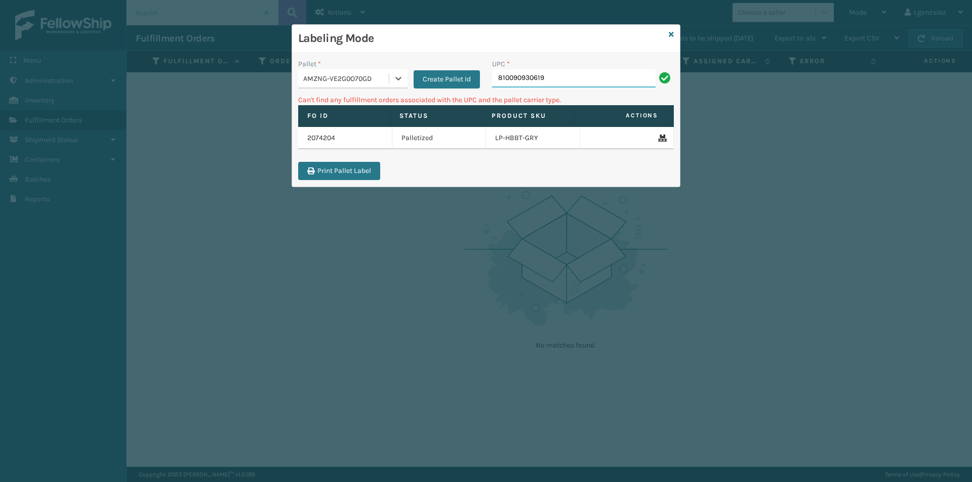
click at [567, 80] on input "810090930619" at bounding box center [574, 78] width 164 height 18
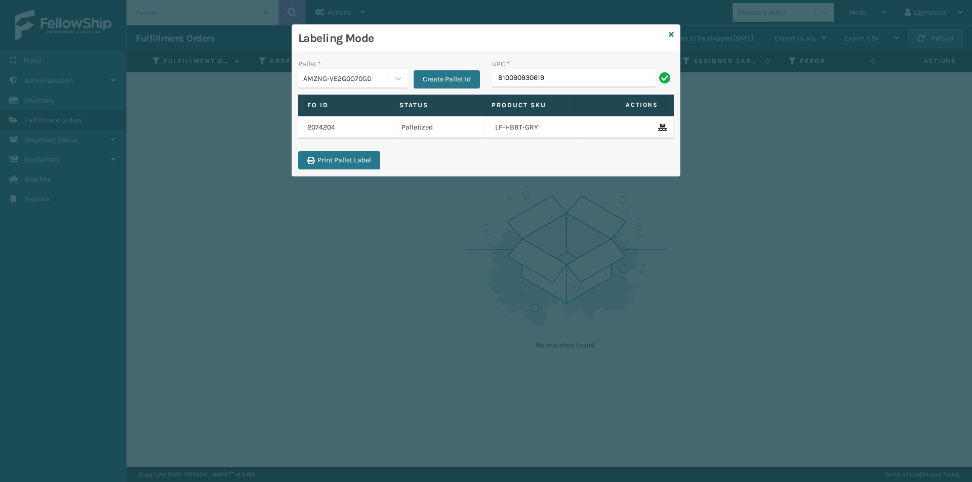
type input "810090930619"
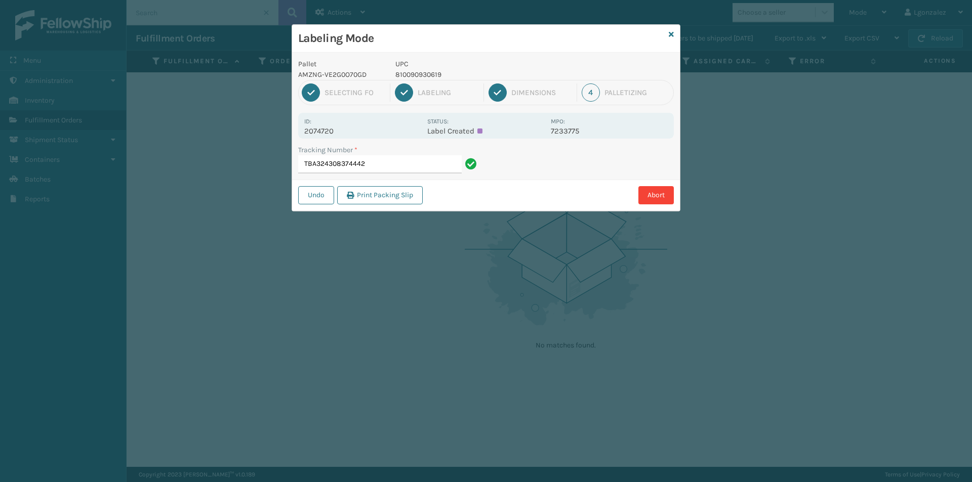
type input "TBA324308374442"
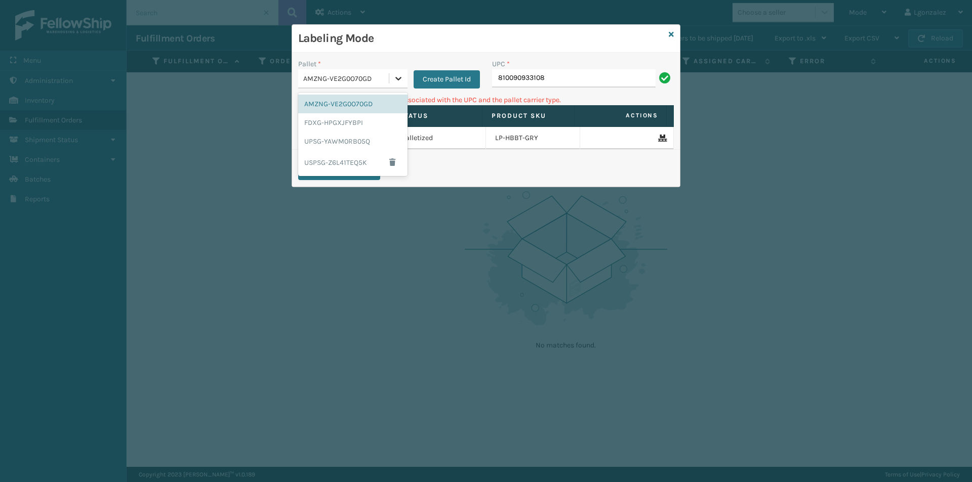
click at [397, 74] on icon at bounding box center [398, 78] width 10 height 10
click at [344, 145] on div "UPSG-YAWM0RB05Q" at bounding box center [352, 141] width 109 height 19
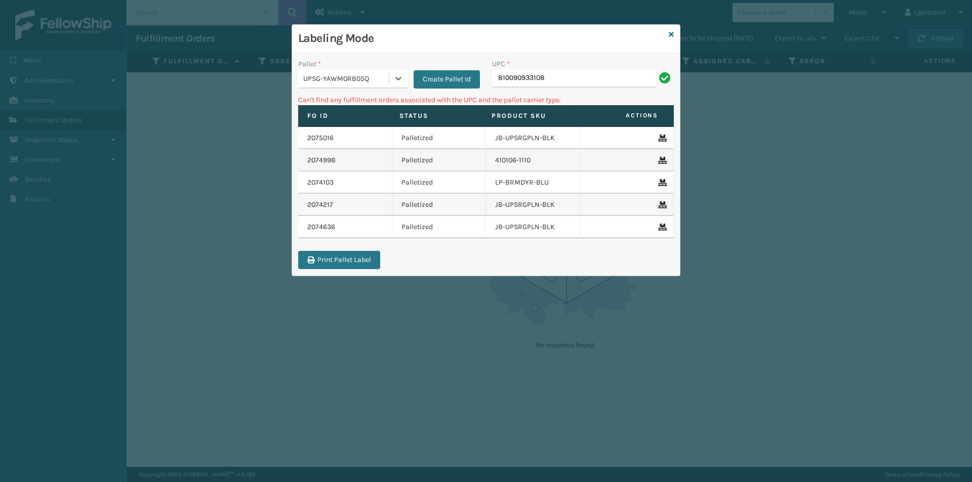
drag, startPoint x: 344, startPoint y: 145, endPoint x: 349, endPoint y: 142, distance: 6.1
click at [344, 145] on td "2075016" at bounding box center [345, 138] width 94 height 22
click at [565, 92] on div "UPC * 810090933108" at bounding box center [583, 77] width 194 height 36
click at [567, 77] on input "810090933108" at bounding box center [574, 78] width 164 height 18
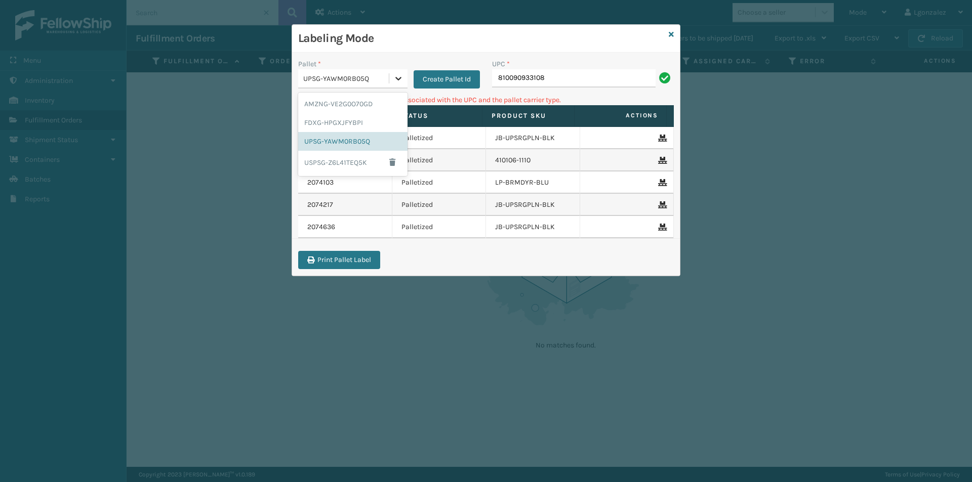
click at [402, 80] on icon at bounding box center [398, 78] width 10 height 10
click at [350, 119] on div "FDXG-HPGXJFYBPI" at bounding box center [352, 122] width 109 height 19
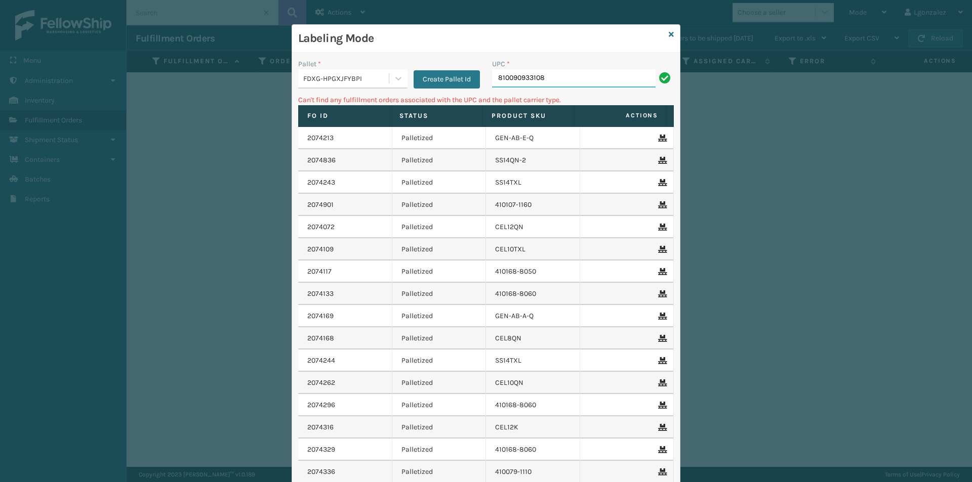
click at [575, 79] on input "810090933108" at bounding box center [574, 78] width 164 height 18
click at [396, 80] on icon at bounding box center [398, 78] width 10 height 10
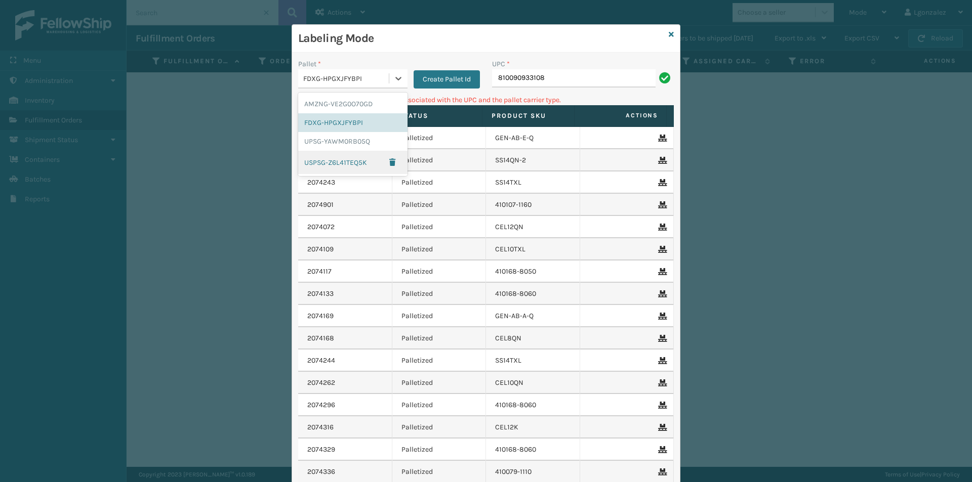
click at [353, 163] on div "USPSG-Z6L41TEQ5K" at bounding box center [352, 162] width 109 height 23
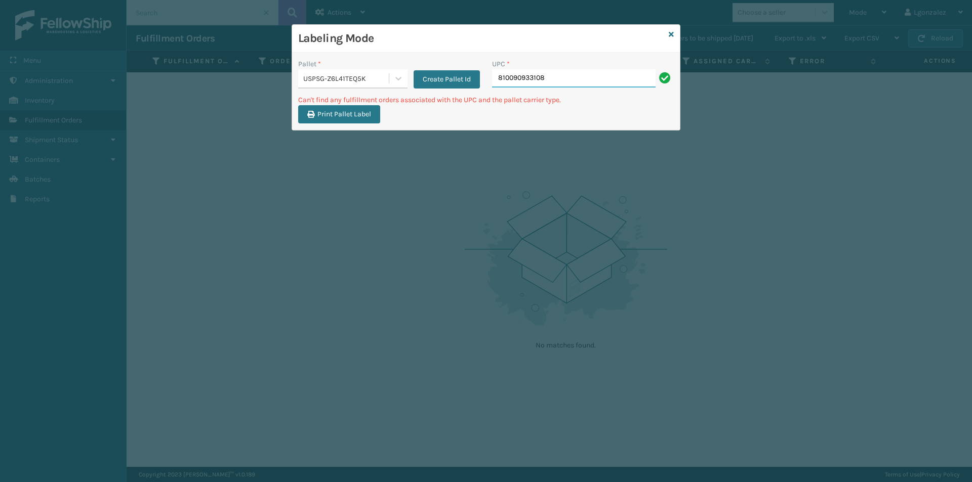
click at [558, 79] on input "810090933108" at bounding box center [574, 78] width 164 height 18
click at [398, 79] on icon at bounding box center [398, 79] width 6 height 4
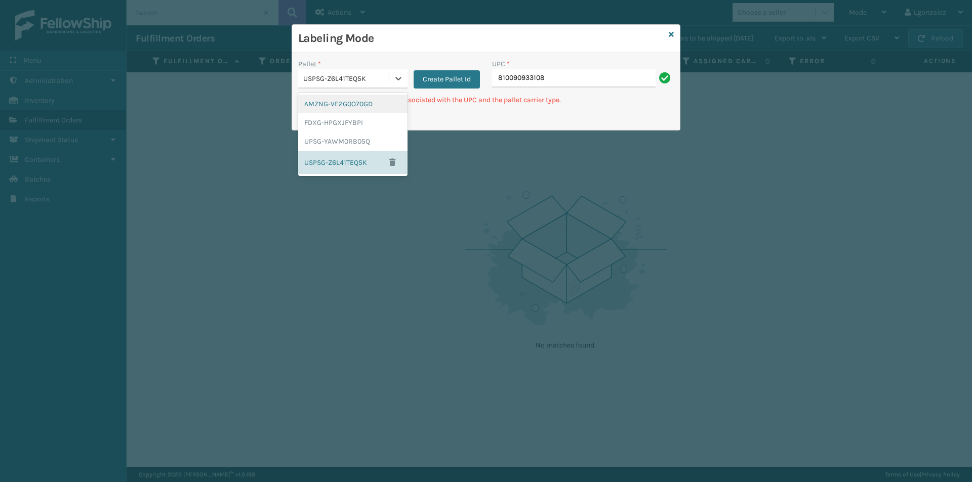
click at [378, 104] on div "AMZNG-VE2G0O70GD" at bounding box center [352, 104] width 109 height 19
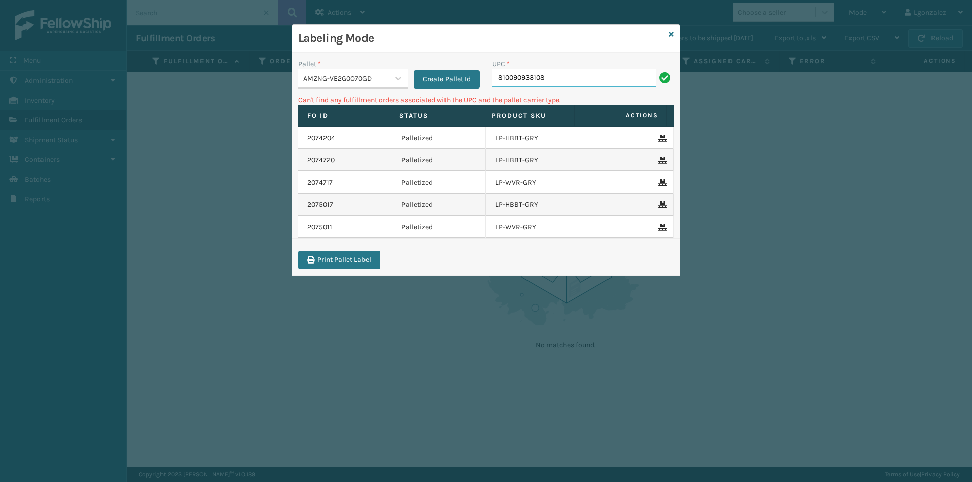
click at [578, 70] on input "810090933108" at bounding box center [574, 78] width 164 height 18
type input "8"
type input "LP-WVR-RED"
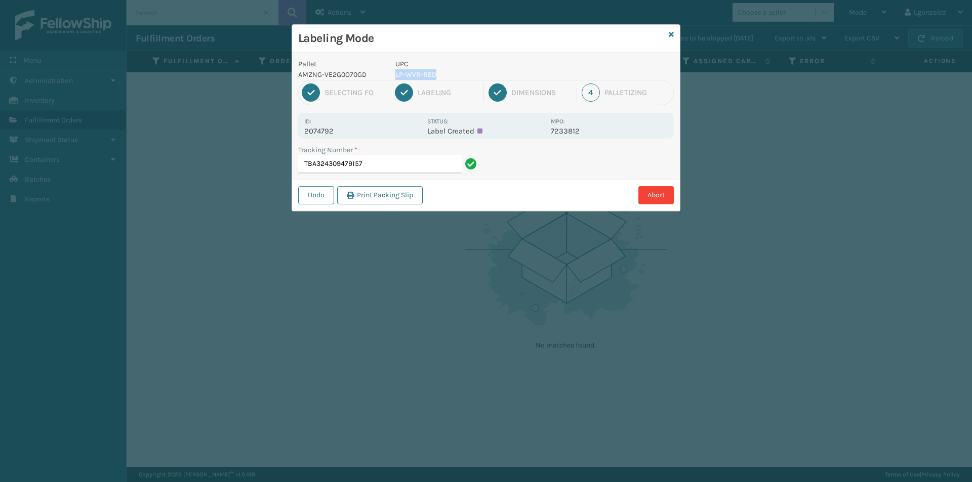
drag, startPoint x: 395, startPoint y: 73, endPoint x: 450, endPoint y: 73, distance: 54.7
click at [450, 73] on p "LP-WVR-RED" at bounding box center [469, 74] width 149 height 11
copy p "LP-WVR-RED"
click at [389, 169] on input "TBA324309479157" at bounding box center [380, 164] width 164 height 18
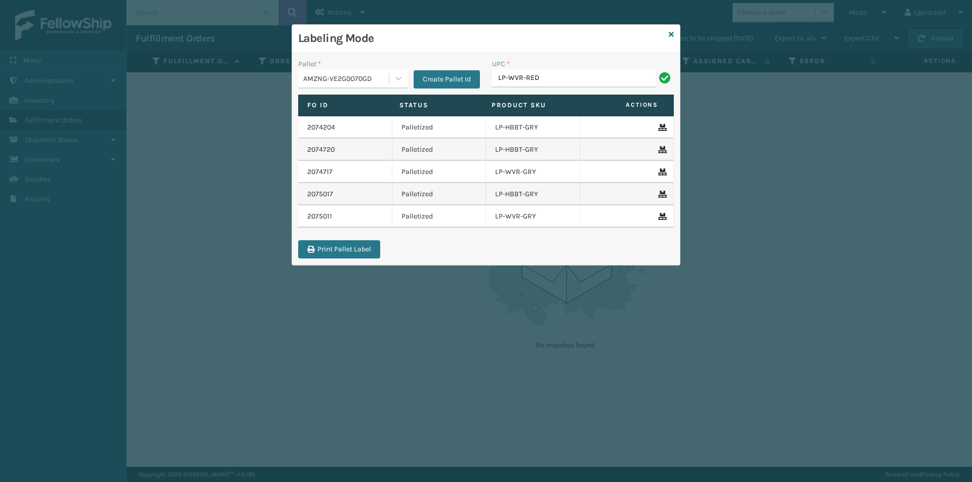
type input "LP-WVR-RED"
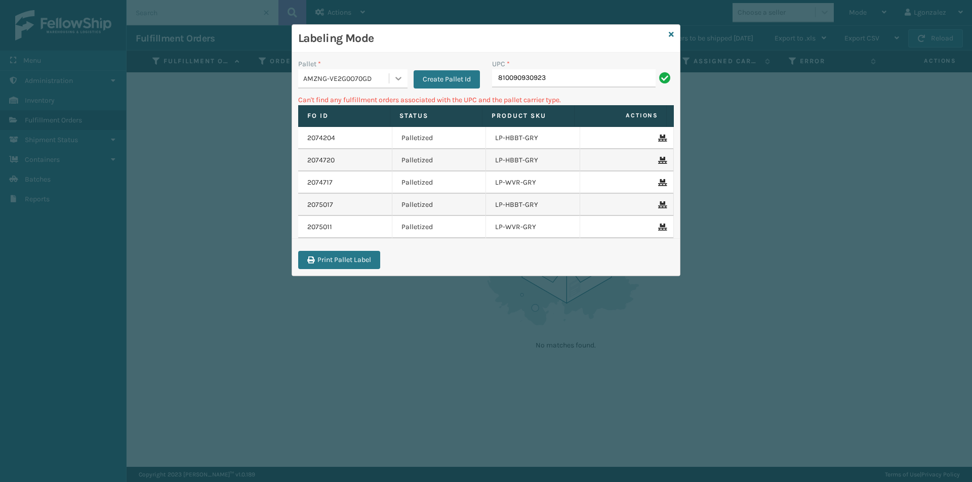
click at [401, 77] on icon at bounding box center [398, 78] width 10 height 10
click at [354, 147] on div "UPSG-YAWM0RB05Q" at bounding box center [352, 141] width 109 height 19
click at [564, 80] on input "810090930923" at bounding box center [574, 78] width 164 height 18
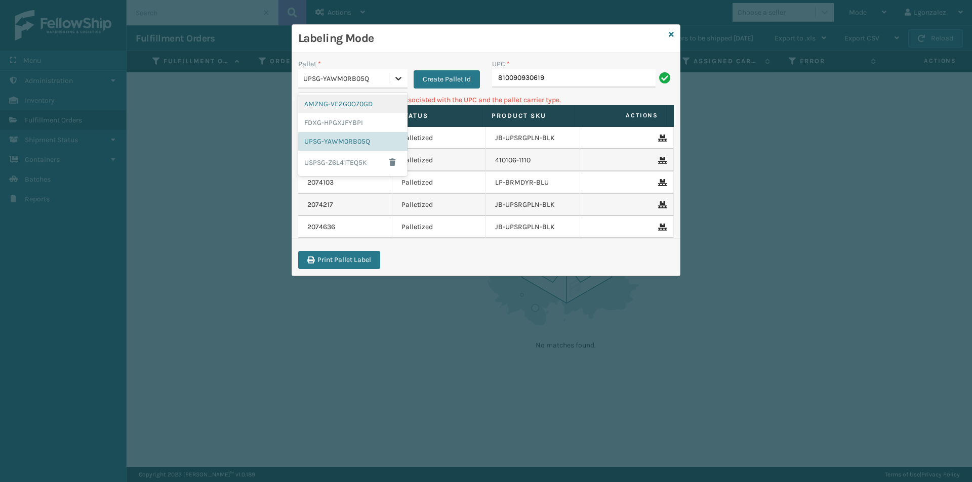
click at [397, 83] on icon at bounding box center [398, 78] width 10 height 10
click at [355, 103] on div "AMZNG-VE2G0O70GD" at bounding box center [352, 104] width 109 height 19
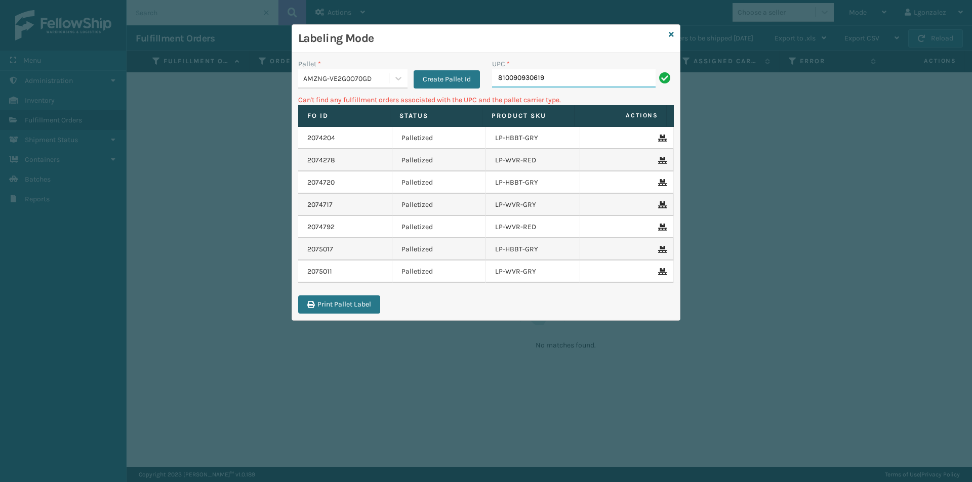
click at [561, 79] on input "810090930619" at bounding box center [574, 78] width 164 height 18
click at [398, 80] on icon at bounding box center [398, 79] width 6 height 4
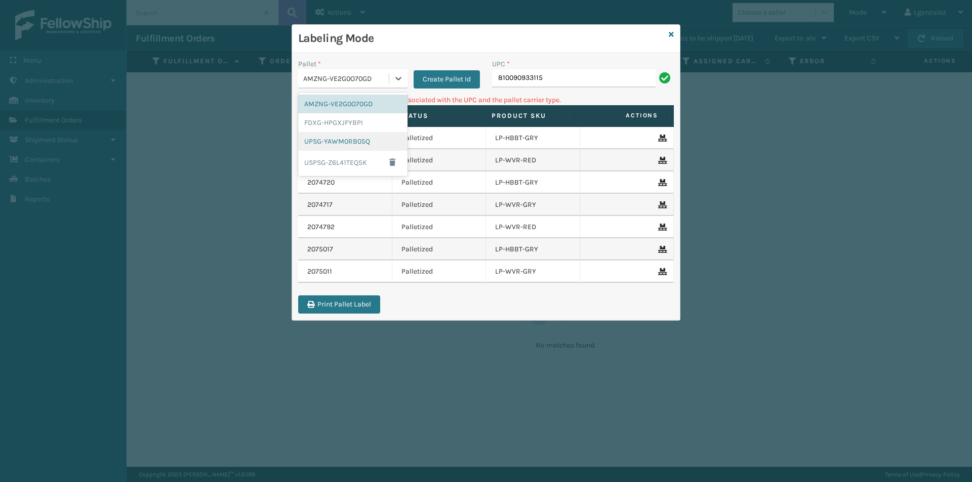
click at [344, 144] on div "UPSG-YAWM0RB05Q" at bounding box center [352, 141] width 109 height 19
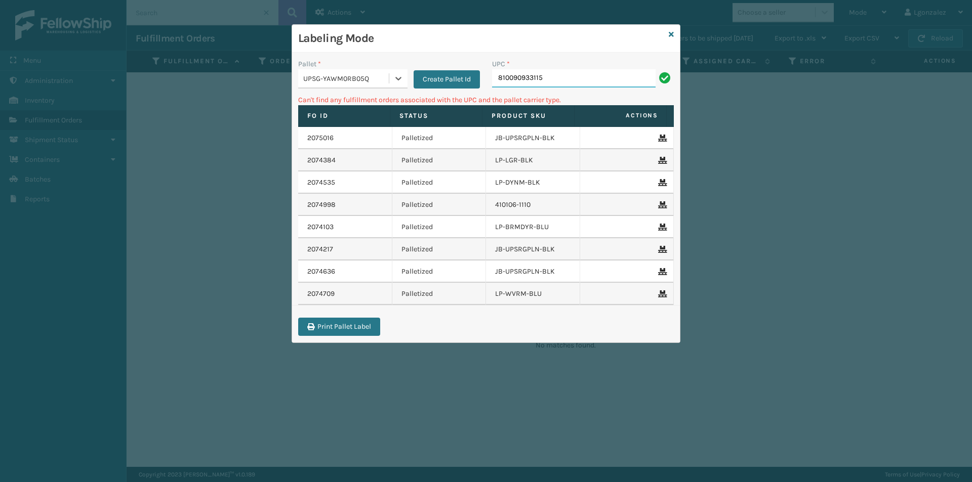
click at [568, 75] on input "810090933115" at bounding box center [574, 78] width 164 height 18
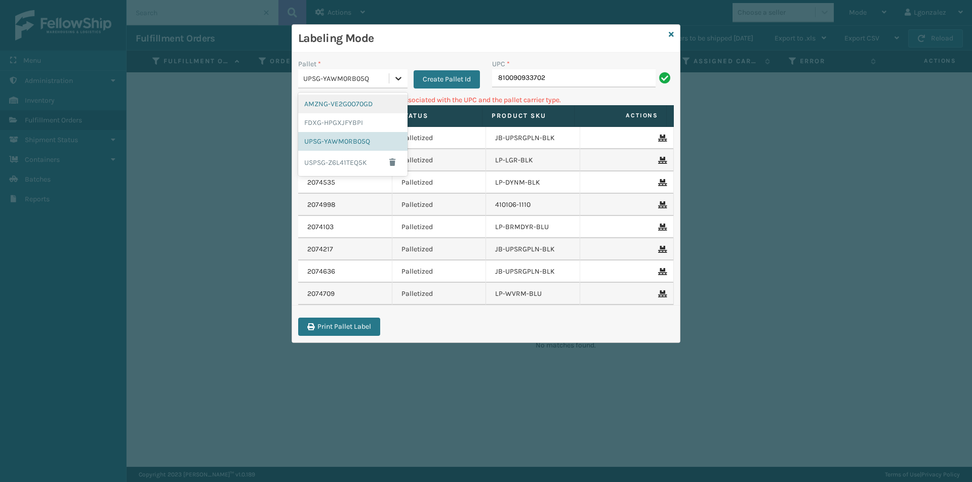
click at [400, 79] on icon at bounding box center [398, 78] width 10 height 10
click at [356, 110] on div "AMZNG-VE2G0O70GD" at bounding box center [352, 104] width 109 height 19
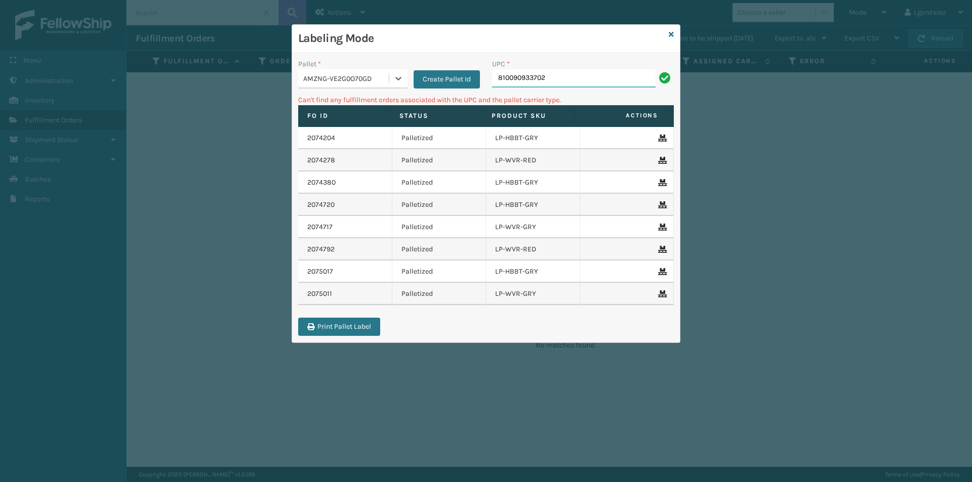
click at [614, 78] on input "810090933702" at bounding box center [574, 78] width 164 height 18
click at [398, 79] on icon at bounding box center [398, 79] width 6 height 4
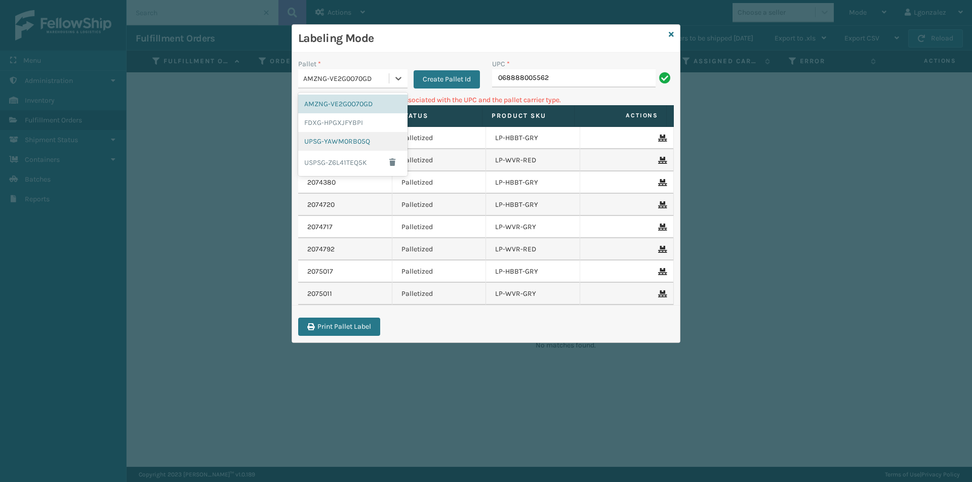
click at [356, 145] on div "UPSG-YAWM0RB05Q" at bounding box center [352, 141] width 109 height 19
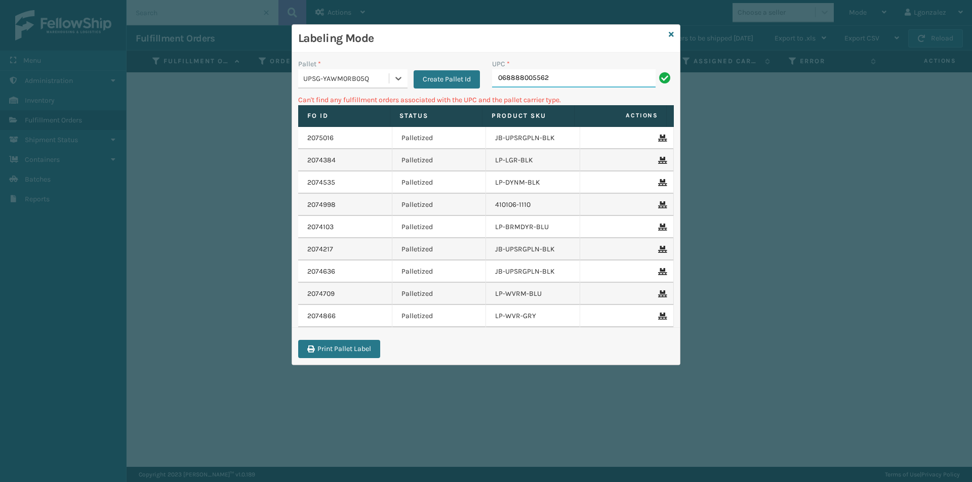
click at [573, 87] on input "068888005562" at bounding box center [574, 78] width 164 height 18
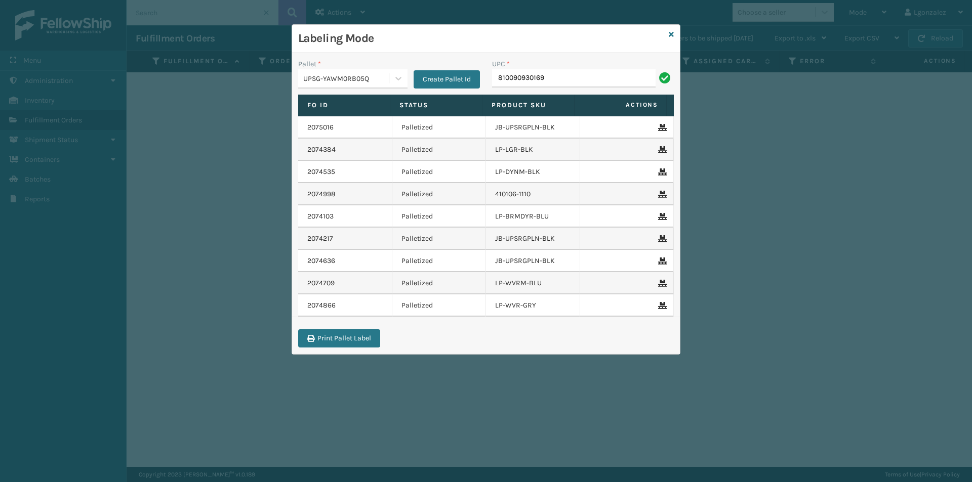
type input "810090930169"
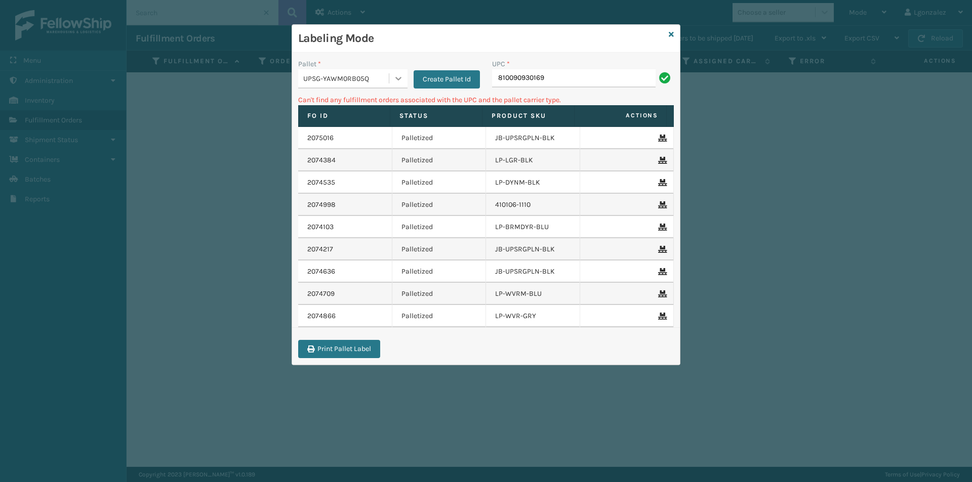
click at [395, 79] on icon at bounding box center [398, 78] width 10 height 10
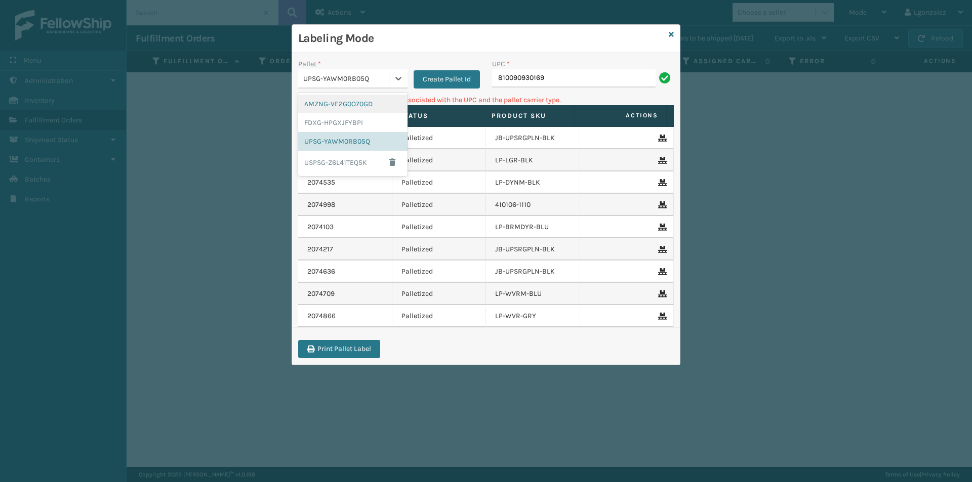
click at [338, 102] on div "AMZNG-VE2G0O70GD" at bounding box center [352, 104] width 109 height 19
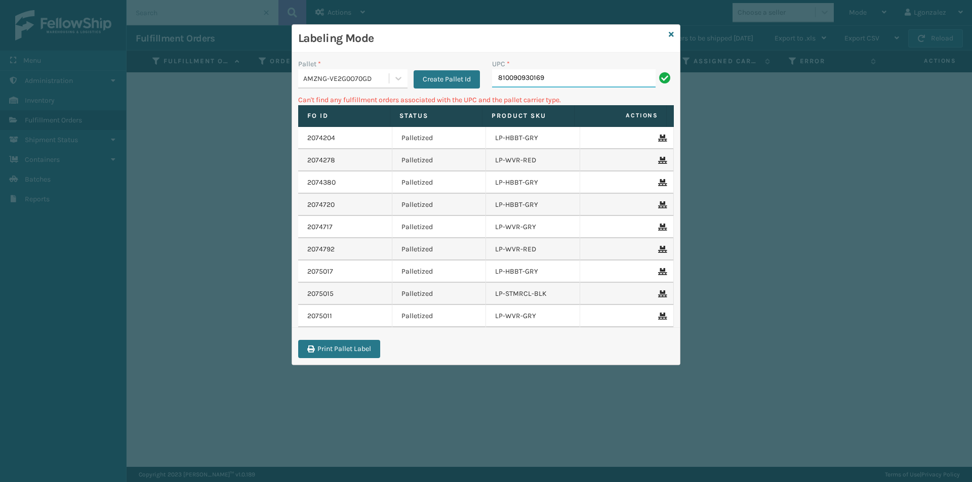
click at [583, 80] on input "810090930169" at bounding box center [574, 78] width 164 height 18
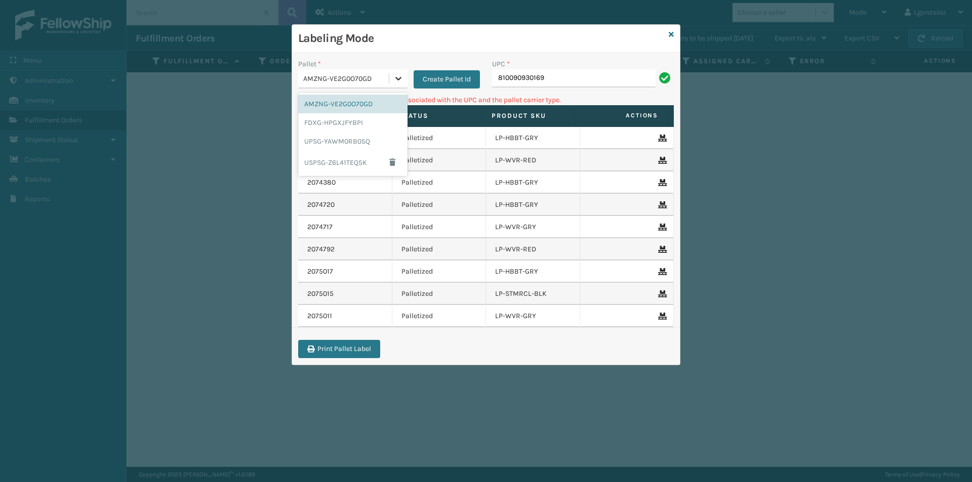
click at [400, 79] on icon at bounding box center [398, 78] width 10 height 10
click at [338, 143] on div "UPSG-YAWM0RB05Q" at bounding box center [352, 141] width 109 height 19
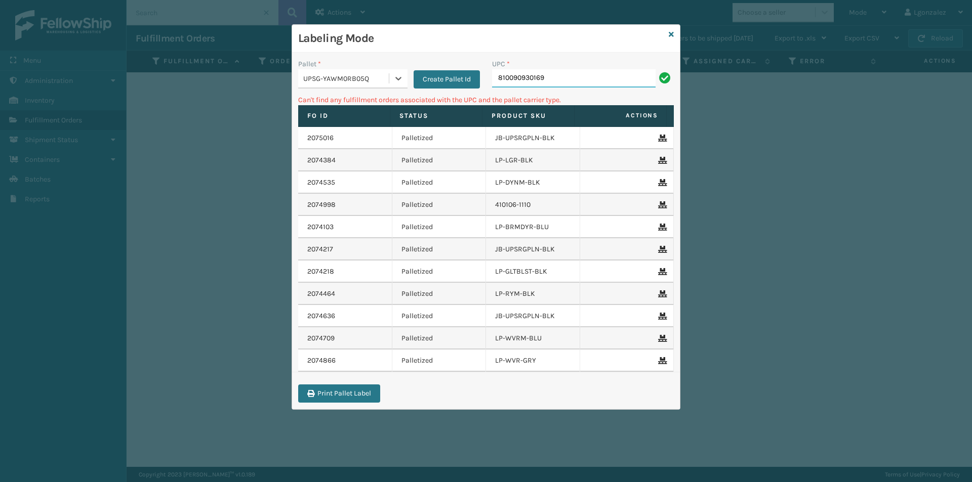
click at [567, 76] on input "810090930169" at bounding box center [574, 78] width 164 height 18
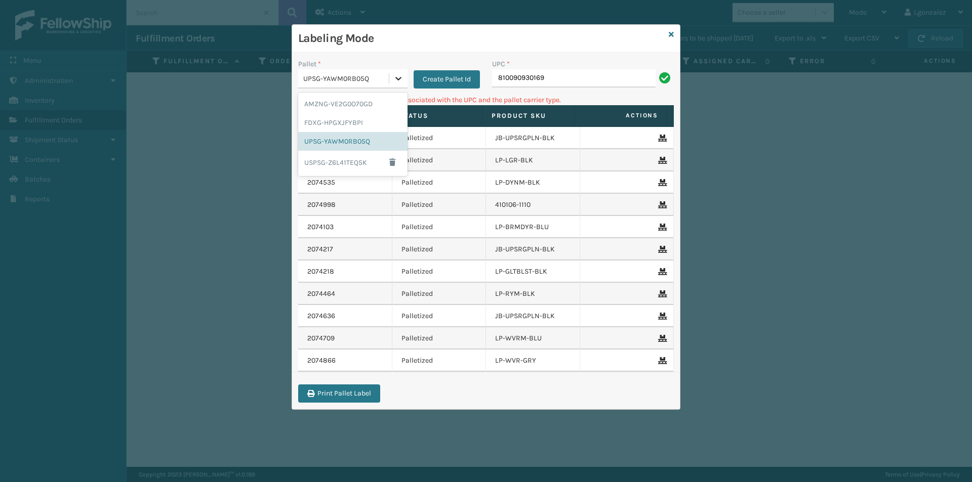
click at [394, 77] on icon at bounding box center [398, 78] width 10 height 10
click at [357, 124] on div "FDXG-HPGXJFYBPI" at bounding box center [352, 122] width 109 height 19
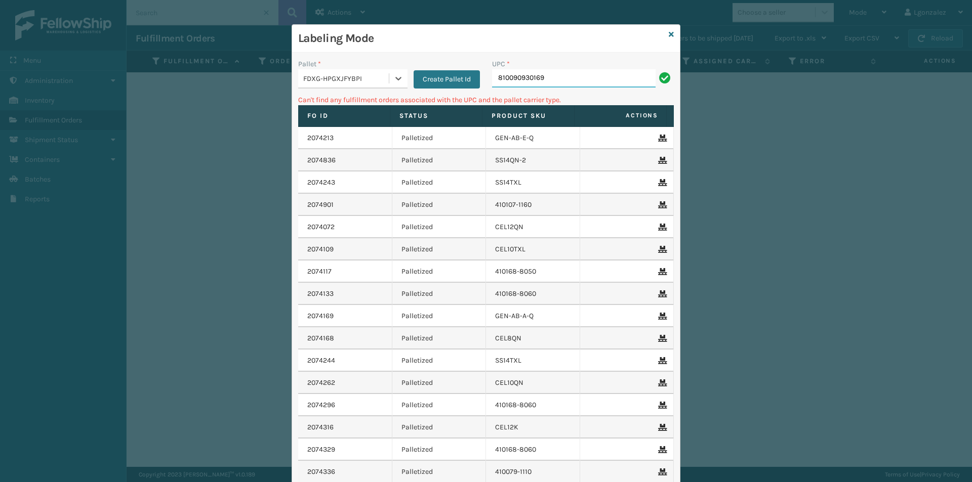
click at [563, 79] on input "810090930169" at bounding box center [574, 78] width 164 height 18
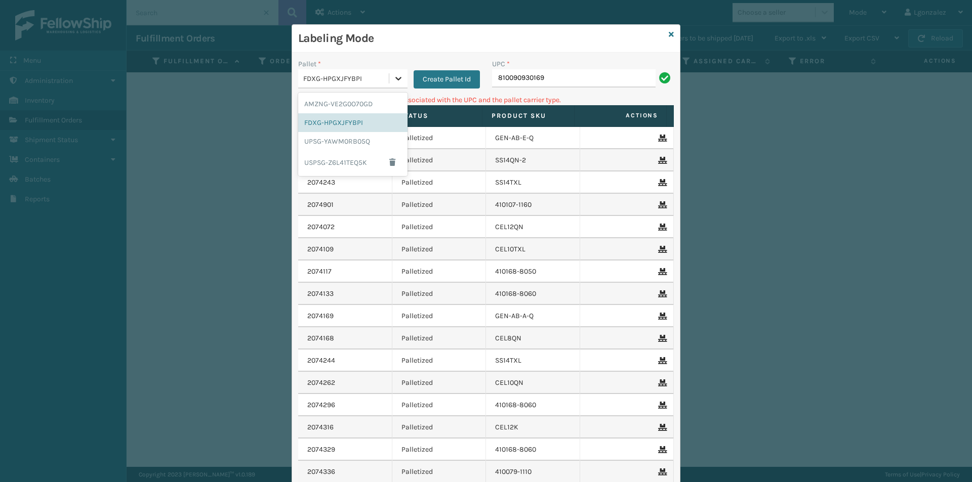
click at [394, 81] on icon at bounding box center [398, 78] width 10 height 10
click at [356, 141] on div "UPSG-YAWM0RB05Q" at bounding box center [352, 141] width 109 height 19
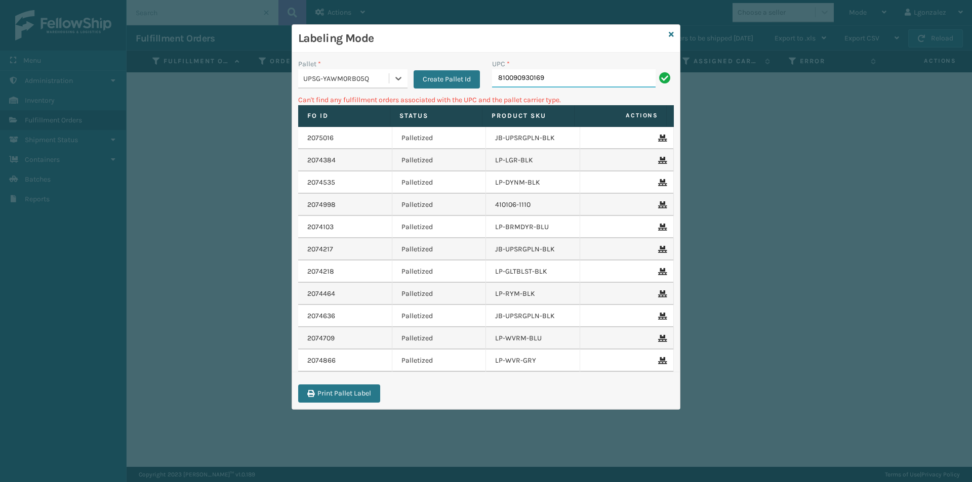
click at [569, 82] on input "810090930169" at bounding box center [574, 78] width 164 height 18
click at [396, 78] on icon at bounding box center [398, 79] width 6 height 4
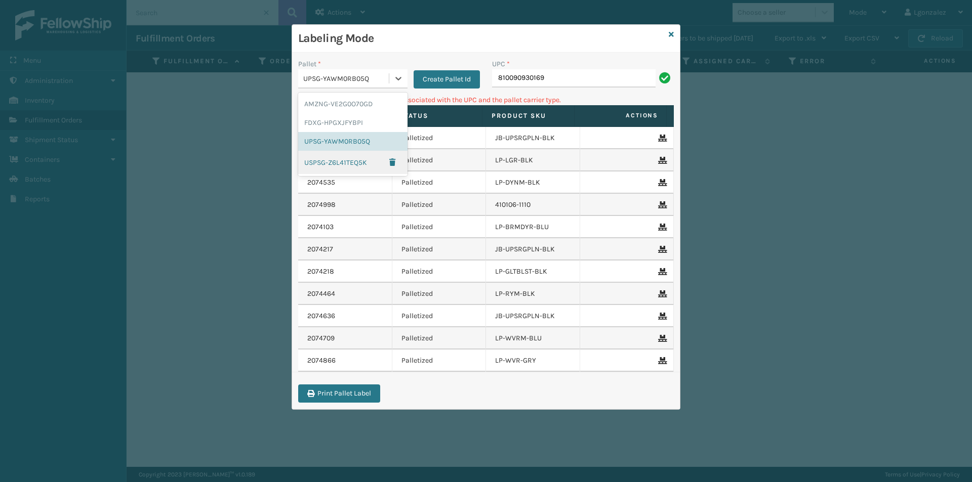
click at [359, 160] on div "USPSG-Z6L41TEQ5K" at bounding box center [352, 162] width 109 height 23
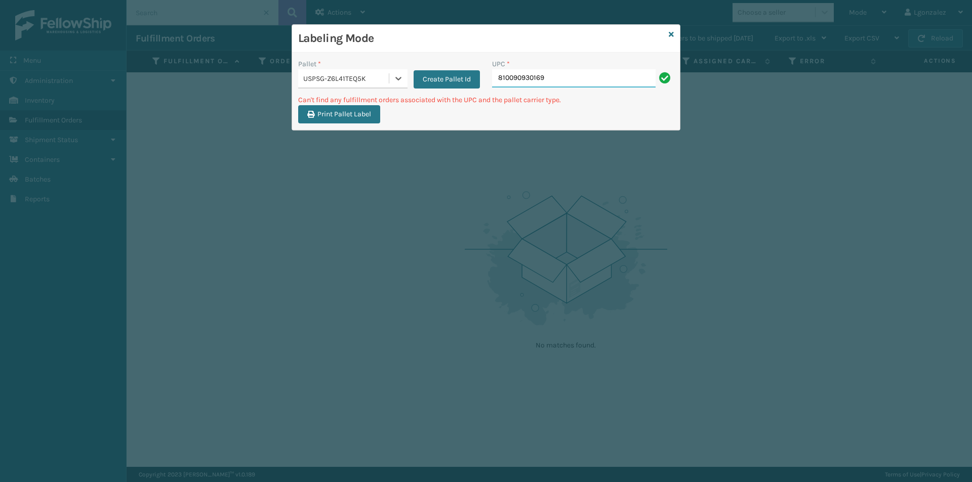
click at [552, 79] on input "810090930169" at bounding box center [574, 78] width 164 height 18
click at [673, 33] on icon at bounding box center [671, 34] width 5 height 7
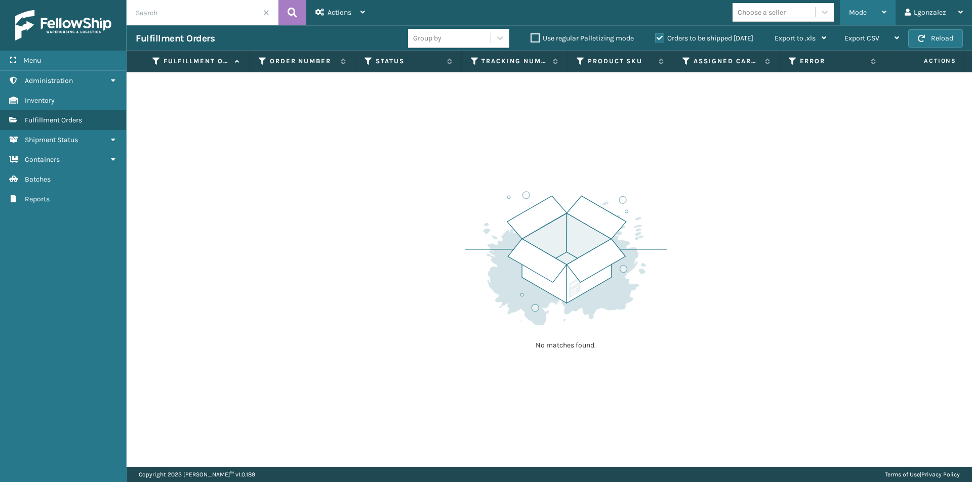
click at [887, 8] on div "Mode Regular Mode Picking Mode Labeling Mode Exit Scan Mode" at bounding box center [868, 12] width 56 height 25
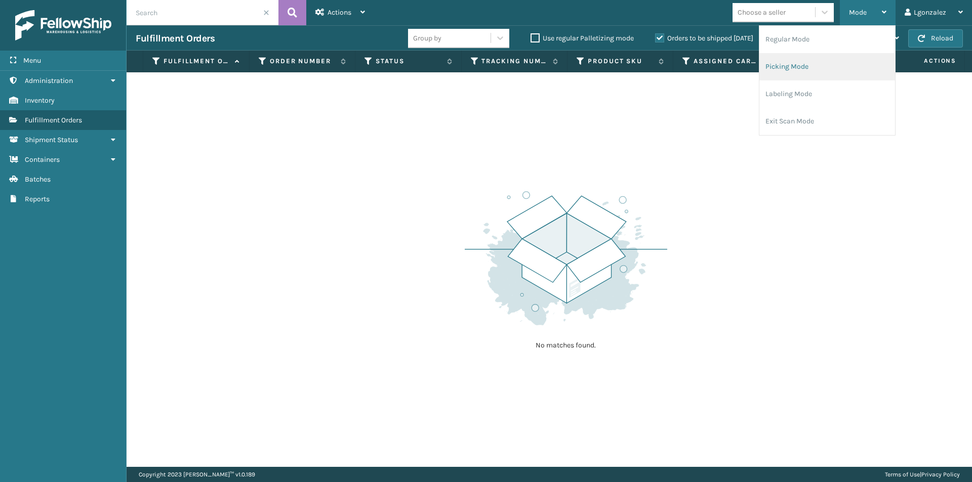
click at [785, 71] on li "Picking Mode" at bounding box center [827, 66] width 136 height 27
